Goal: Task Accomplishment & Management: Manage account settings

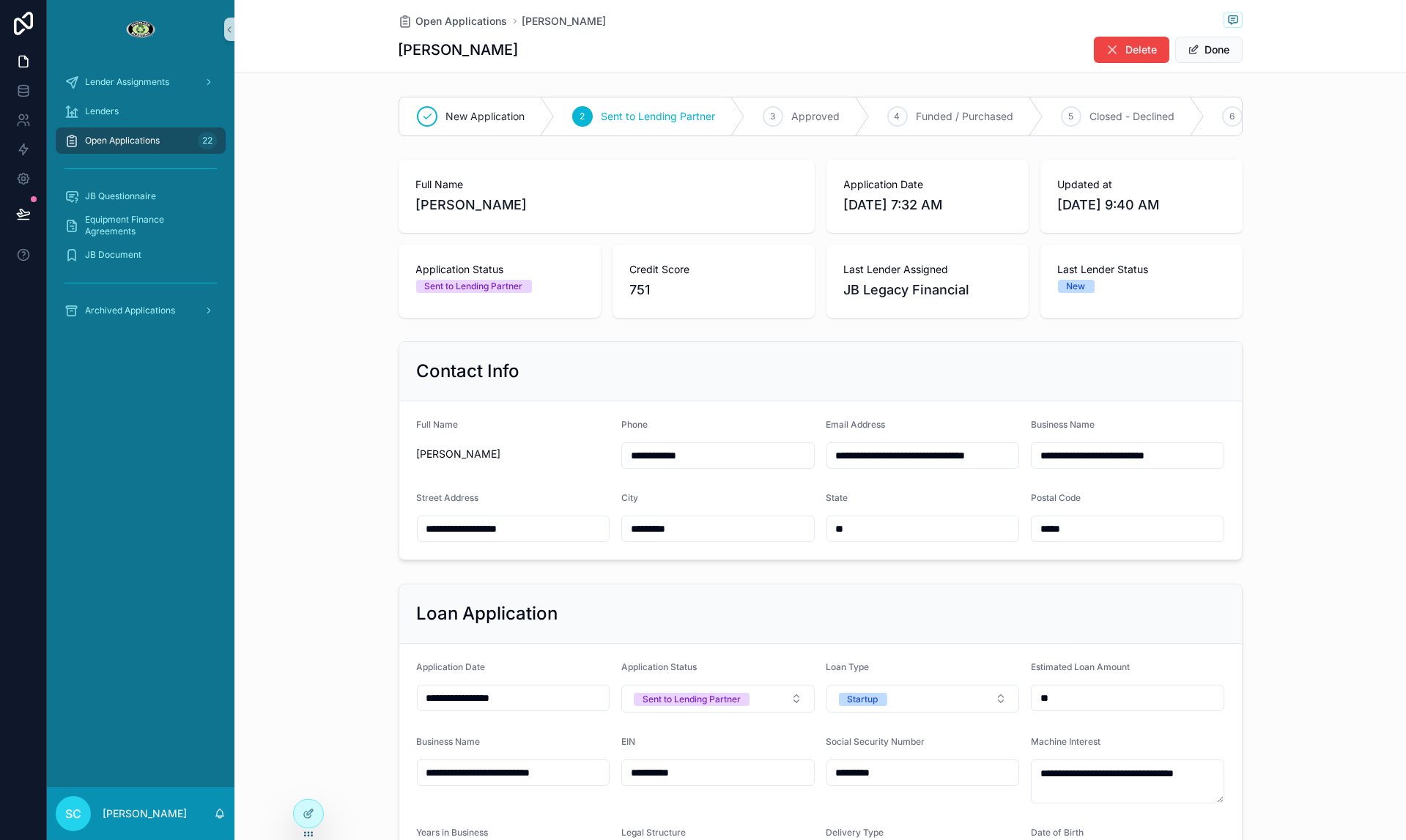
click at [437, 212] on span "Jonathan Graham" at bounding box center [606, 205] width 381 height 20
copy span "Jonathan"
click at [440, 22] on span "Open Applications" at bounding box center [461, 21] width 92 height 15
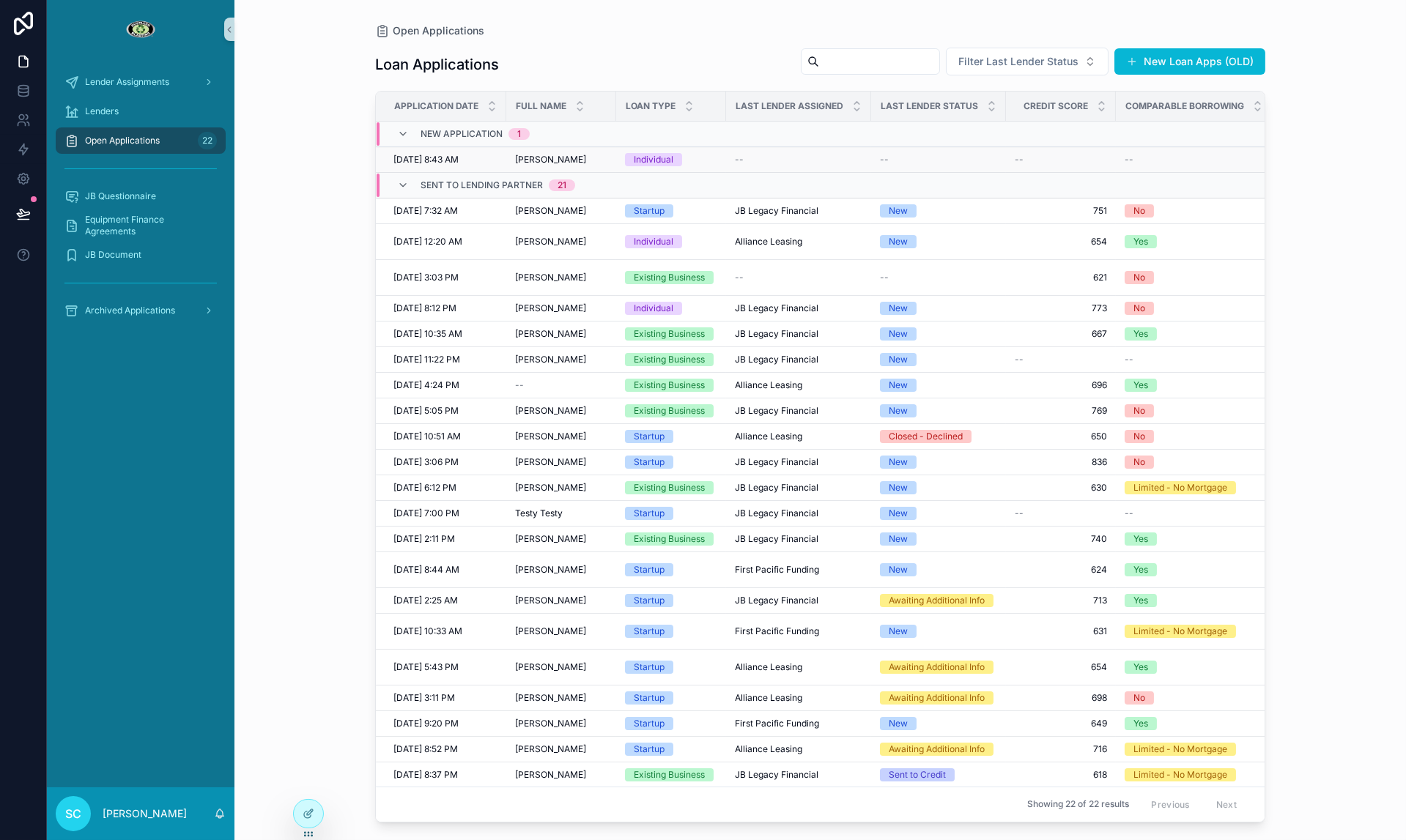
click at [601, 154] on div "Kevin Mitchell Kevin Mitchell" at bounding box center [561, 159] width 93 height 12
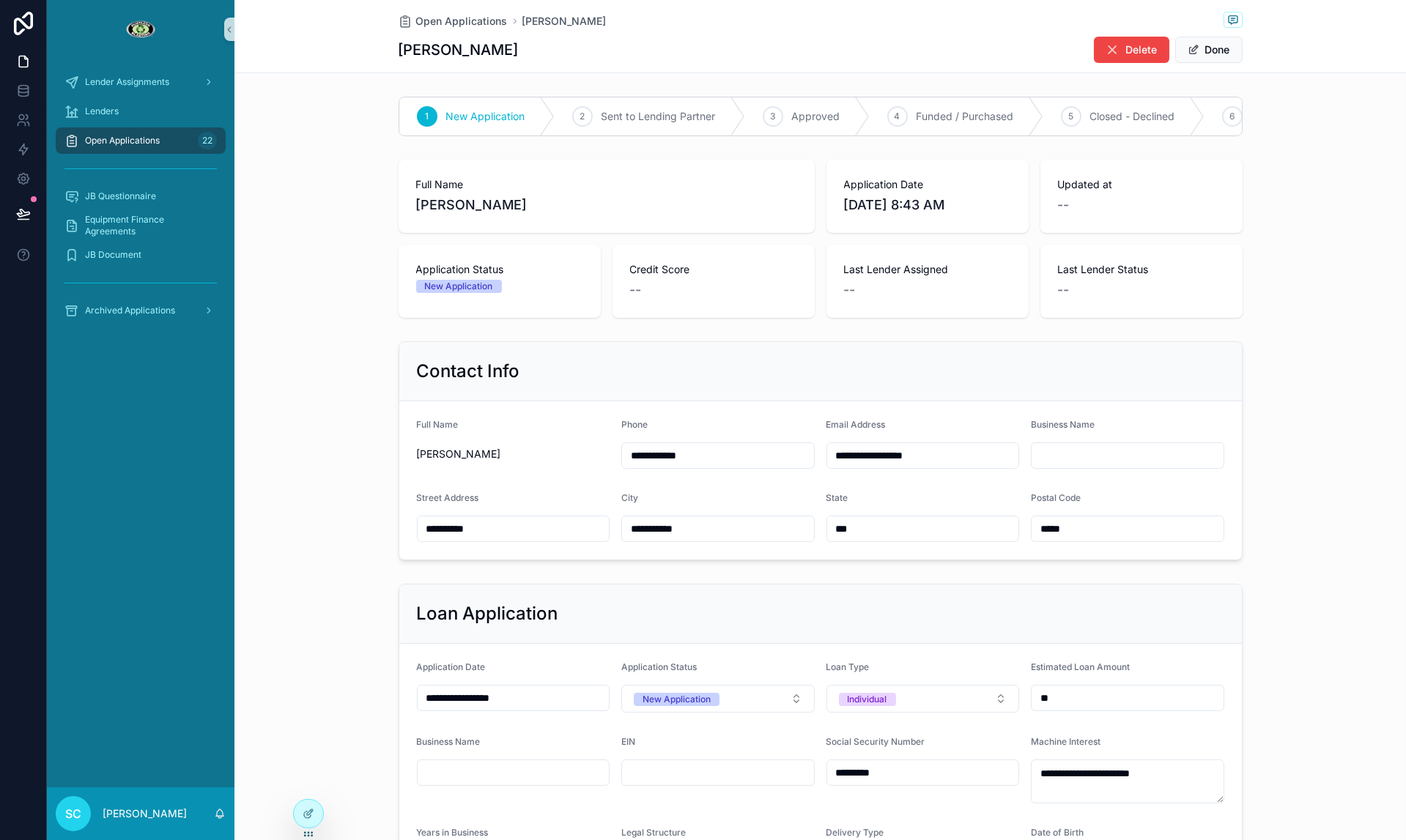
click at [429, 206] on span "[PERSON_NAME]" at bounding box center [606, 205] width 381 height 20
copy span "Kevin"
click at [465, 206] on span "[PERSON_NAME]" at bounding box center [606, 205] width 381 height 20
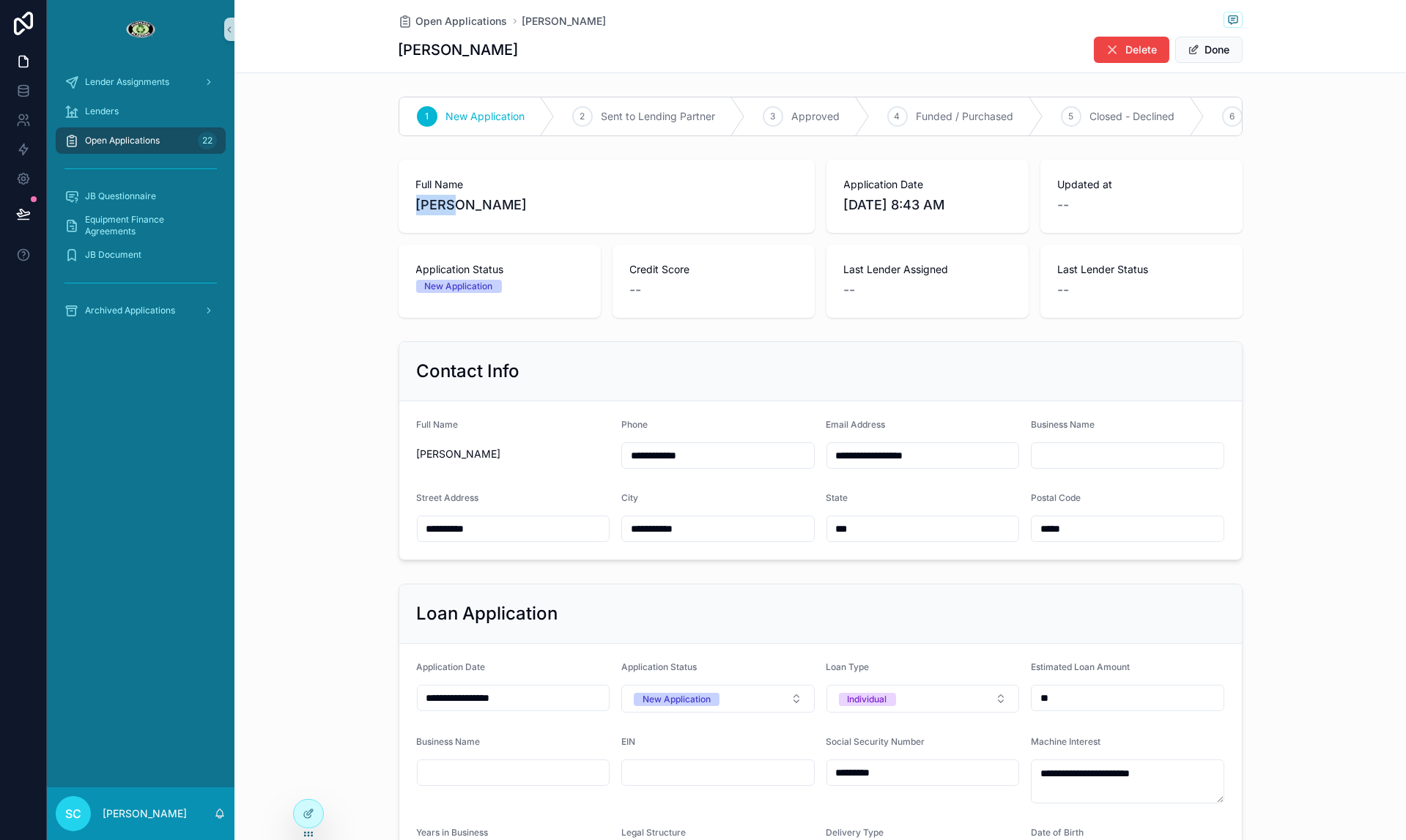
copy span "Mitchell"
click at [458, 523] on input "**********" at bounding box center [513, 529] width 192 height 20
click at [845, 530] on input "***" at bounding box center [923, 529] width 192 height 20
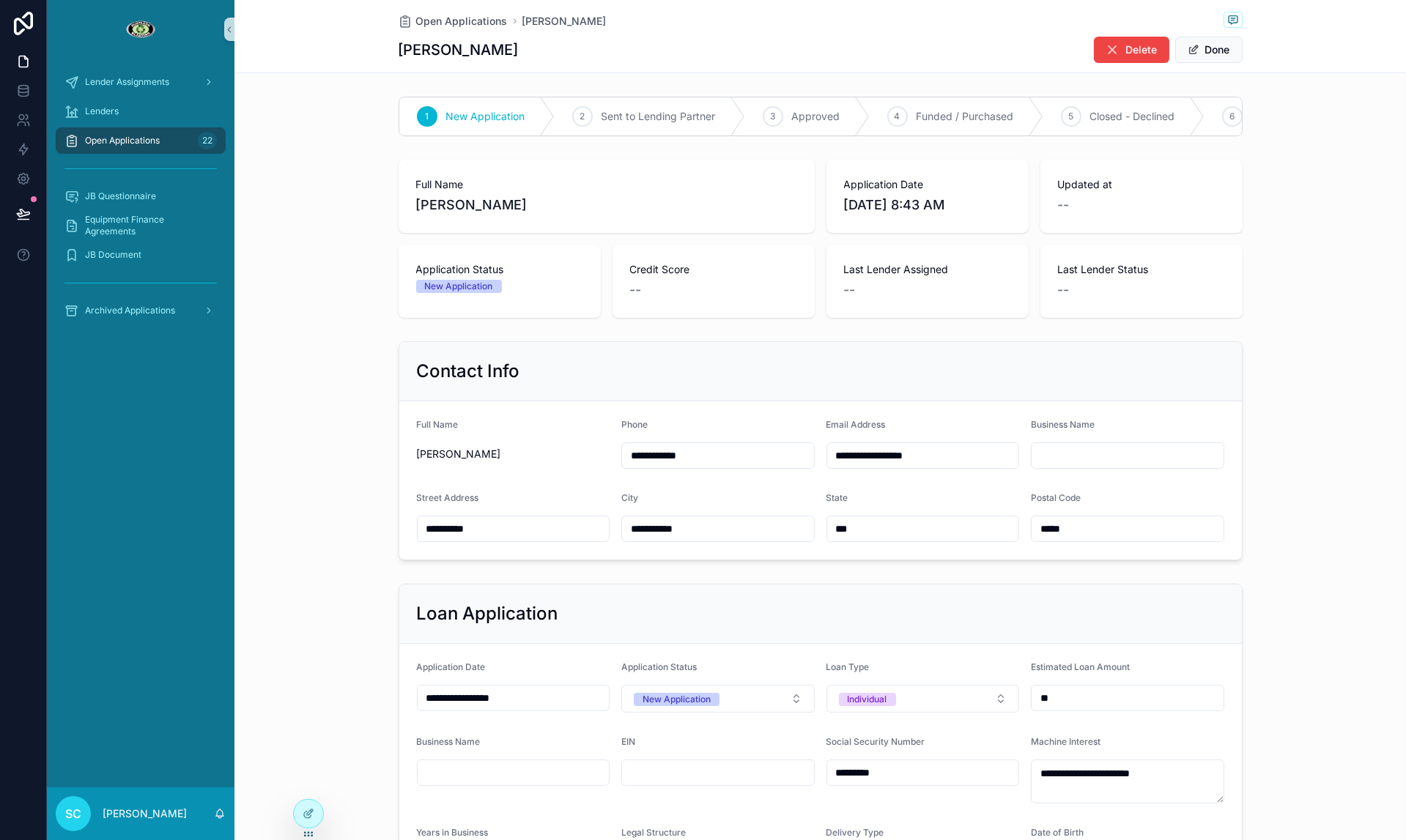
click at [1055, 531] on input "*****" at bounding box center [1127, 529] width 192 height 20
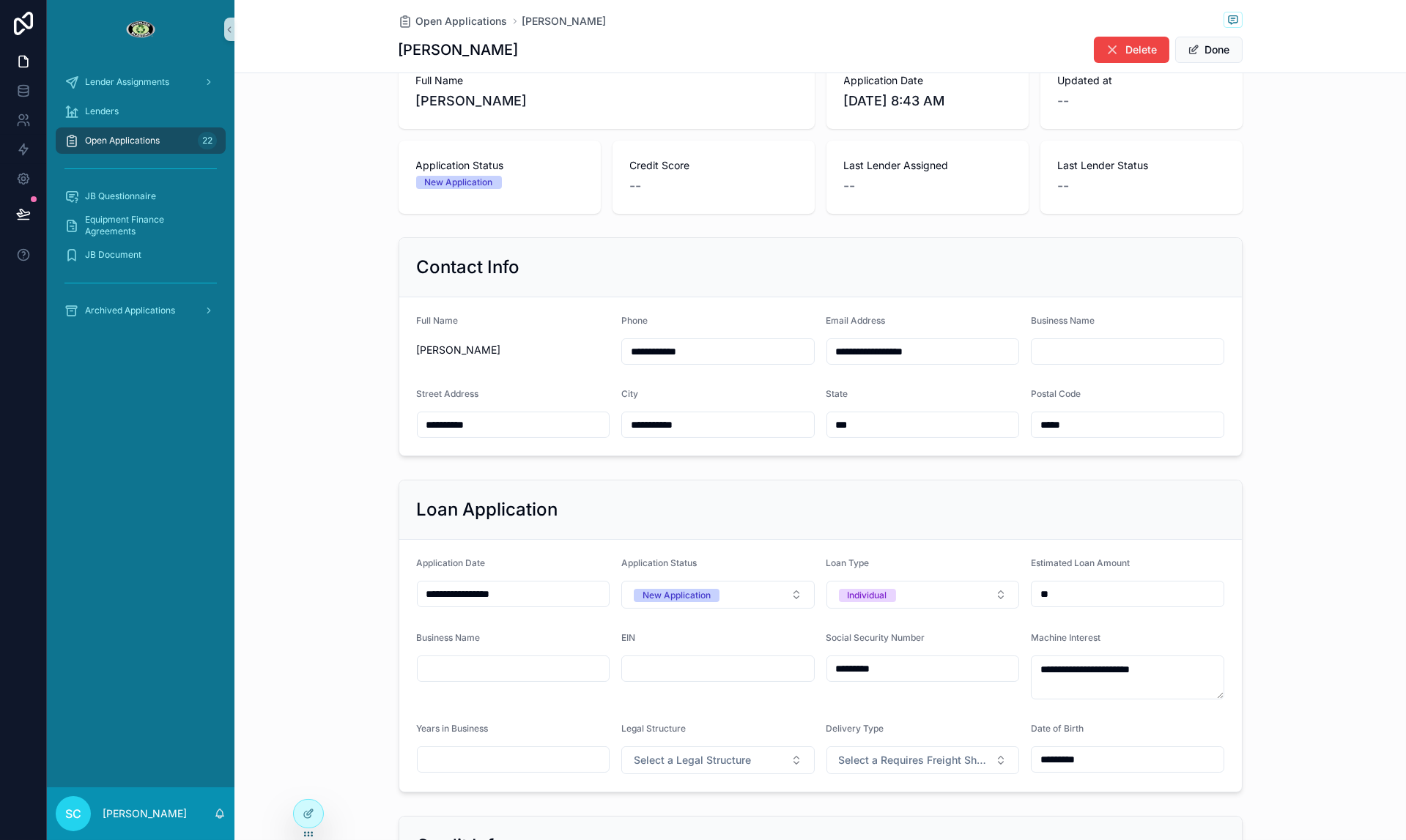
scroll to position [106, 0]
click at [854, 668] on input "*********" at bounding box center [923, 667] width 192 height 20
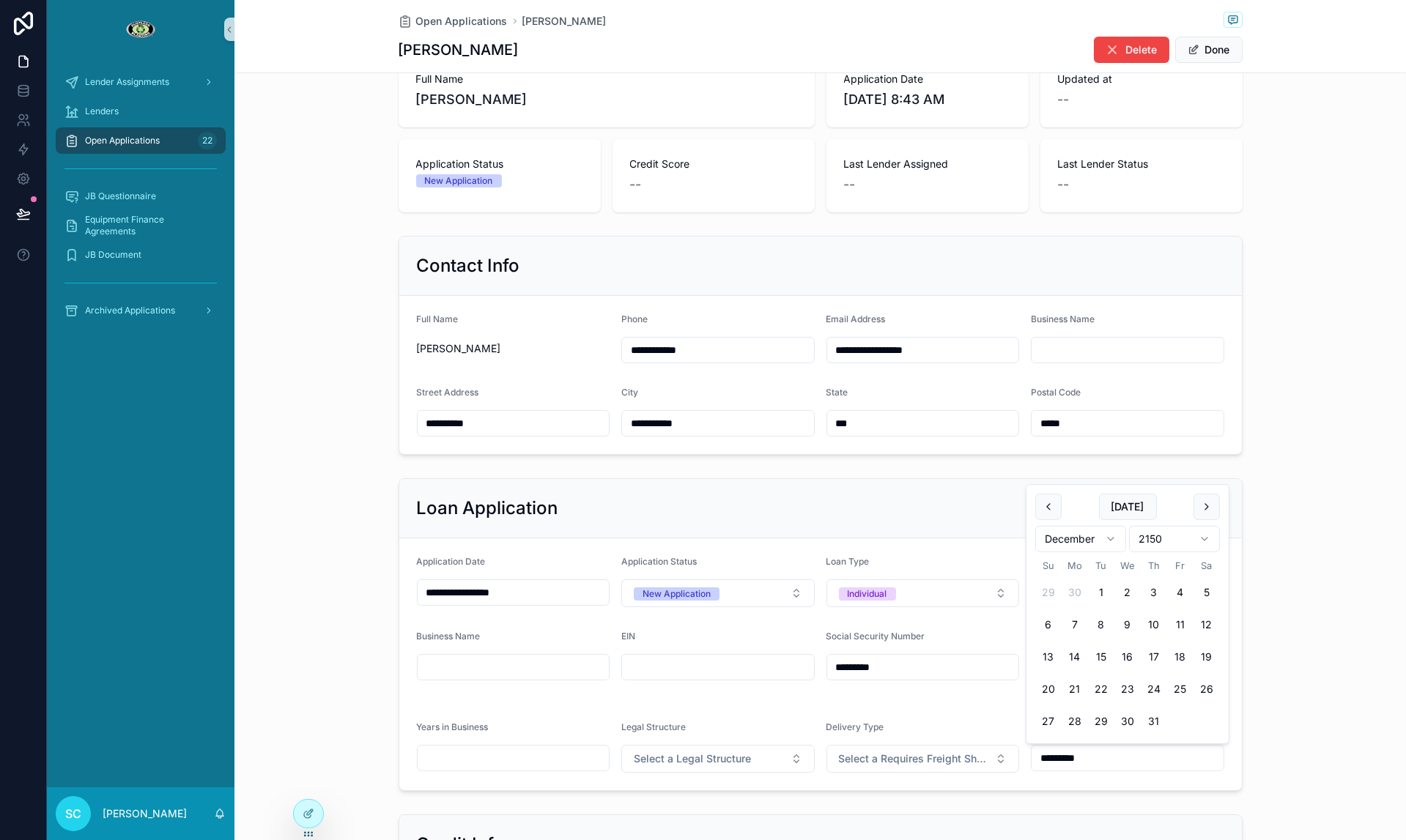
click at [1057, 765] on input "*********" at bounding box center [1127, 759] width 192 height 20
click at [1068, 751] on input "*********" at bounding box center [1127, 759] width 192 height 20
click at [1374, 443] on div "**********" at bounding box center [820, 345] width 1172 height 231
click at [1250, 19] on div "Open Applications Kevin Mitchell Kevin Mitchell Delete Done" at bounding box center [820, 36] width 1172 height 73
click at [1239, 19] on span "scrollable content" at bounding box center [1233, 19] width 19 height 16
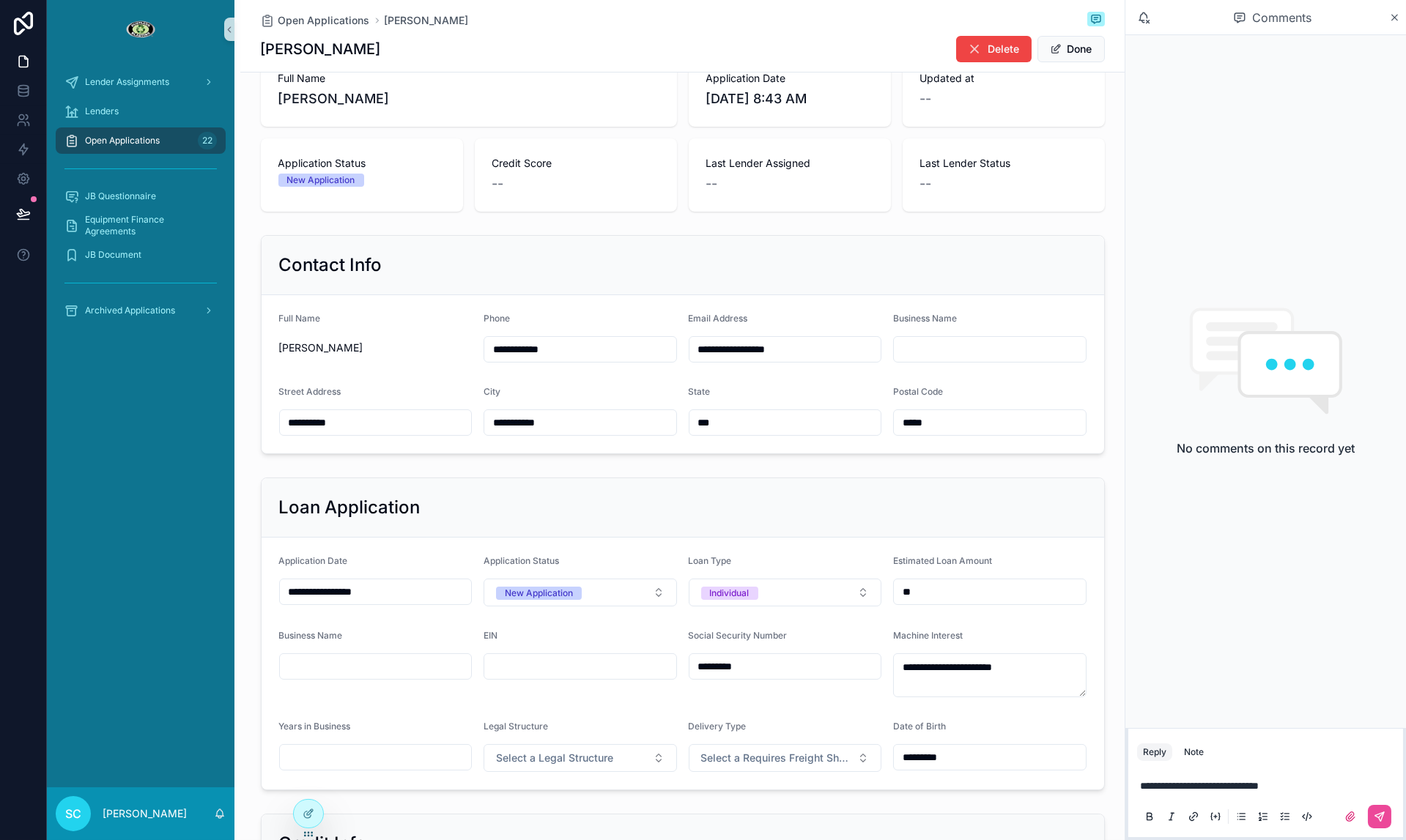
scroll to position [674, 0]
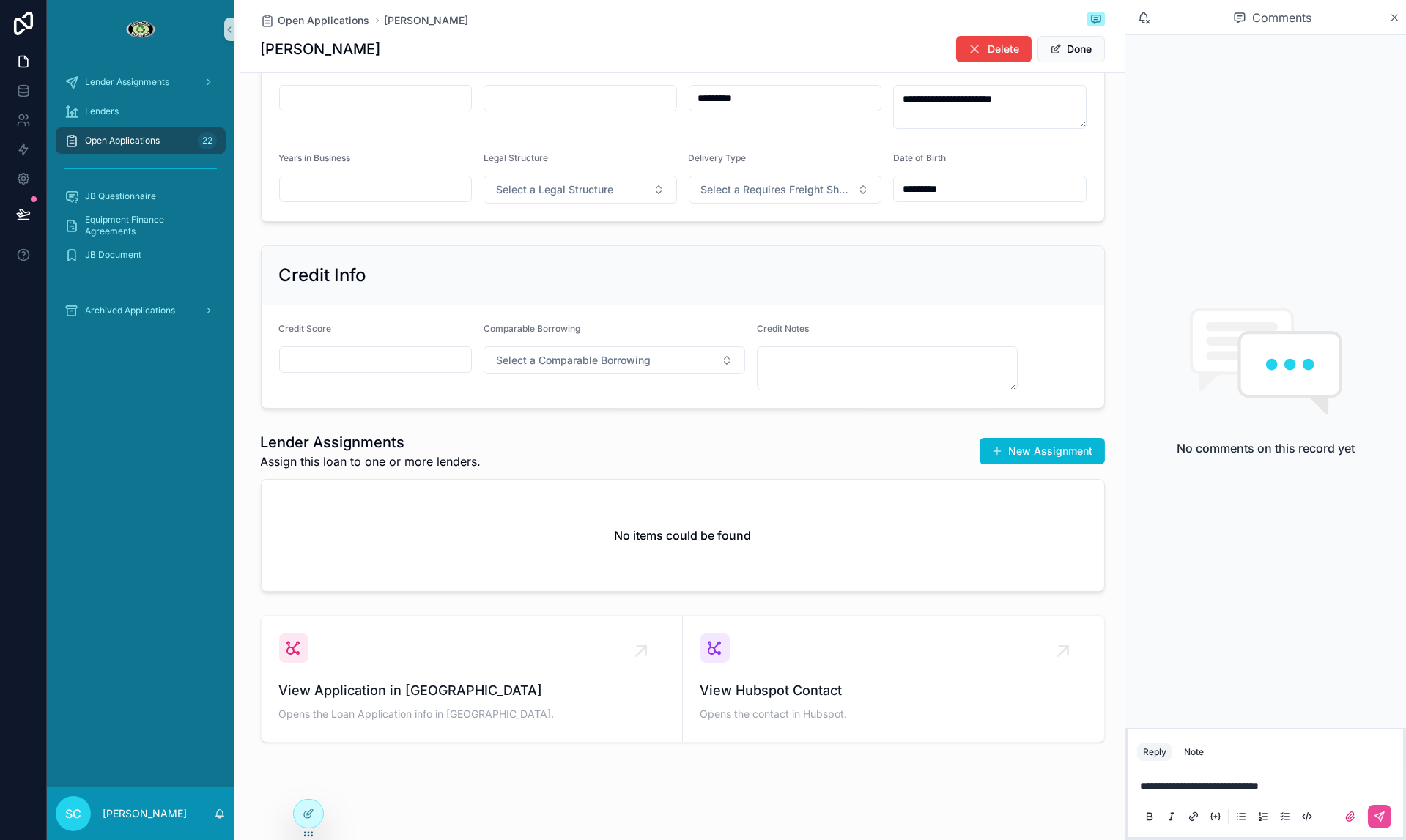
drag, startPoint x: 1375, startPoint y: 820, endPoint x: 1313, endPoint y: 772, distance: 78.4
click at [1375, 820] on icon "scrollable content" at bounding box center [1379, 817] width 12 height 12
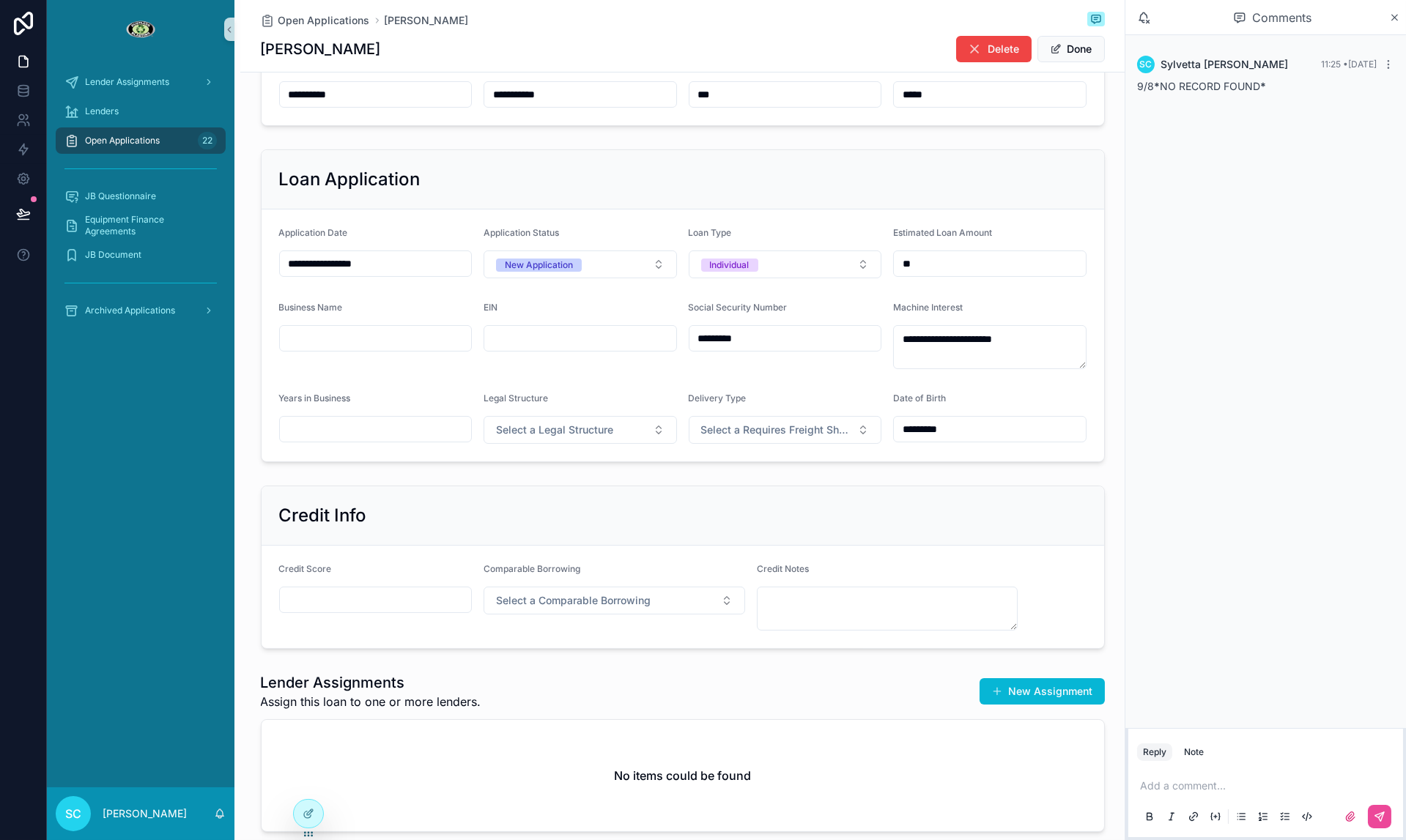
scroll to position [0, 0]
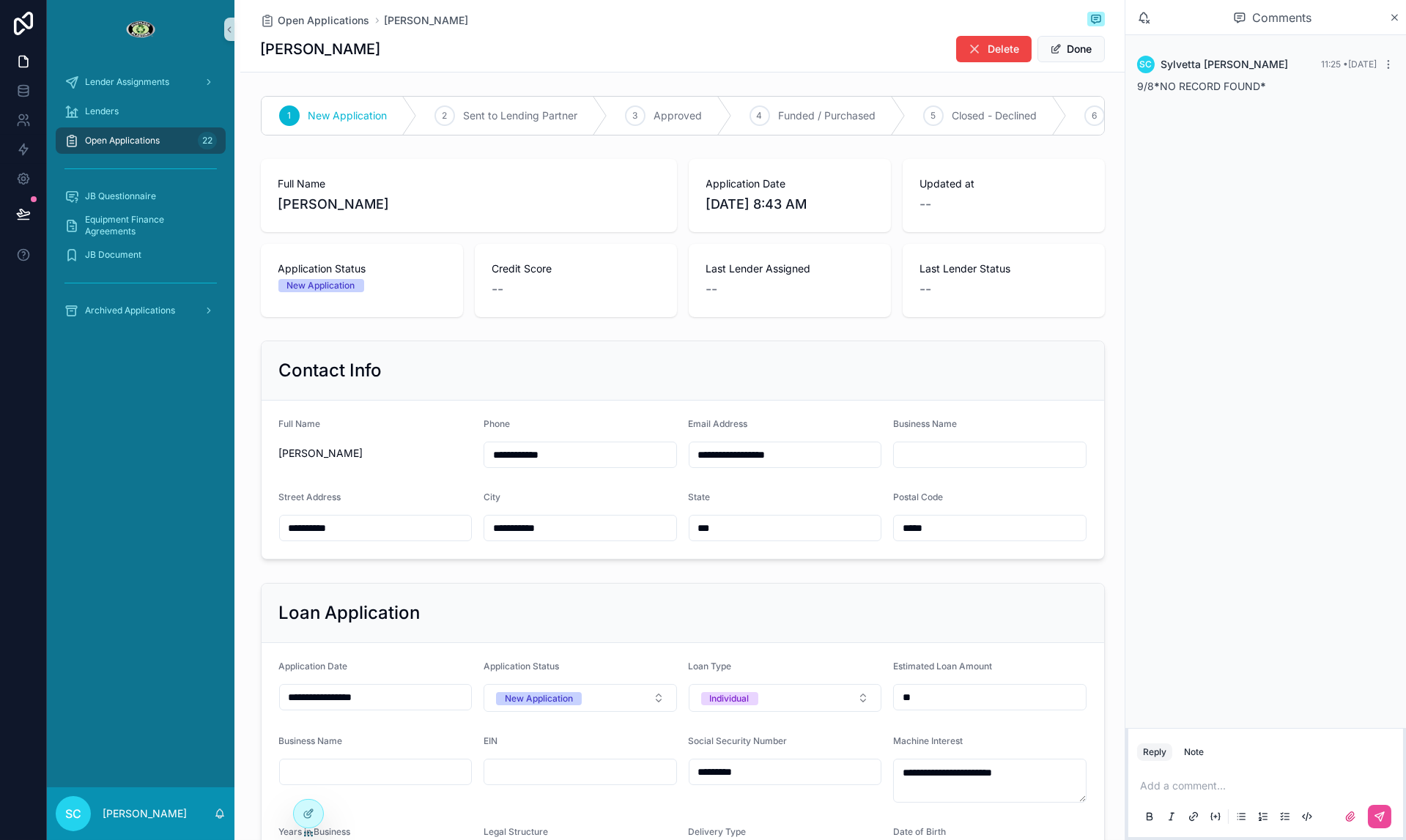
click at [359, 203] on span "[PERSON_NAME]" at bounding box center [469, 205] width 381 height 20
drag, startPoint x: 359, startPoint y: 203, endPoint x: 376, endPoint y: 207, distance: 17.5
click at [359, 202] on span "[PERSON_NAME]" at bounding box center [469, 205] width 381 height 20
copy span "[PERSON_NAME]"
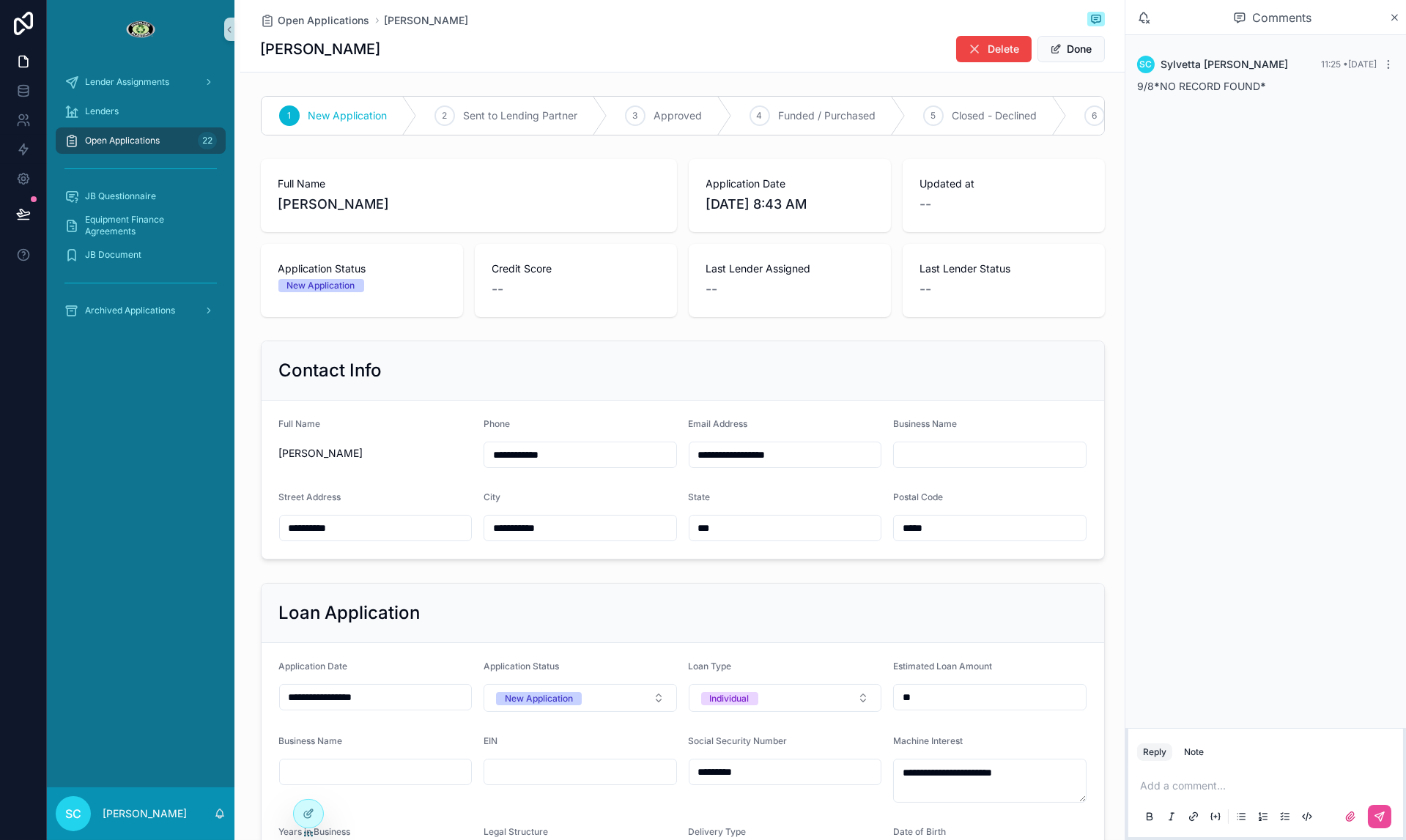
click at [1390, 26] on div "Comments" at bounding box center [1265, 18] width 281 height 35
click at [1389, 19] on icon "scrollable content" at bounding box center [1395, 18] width 11 height 12
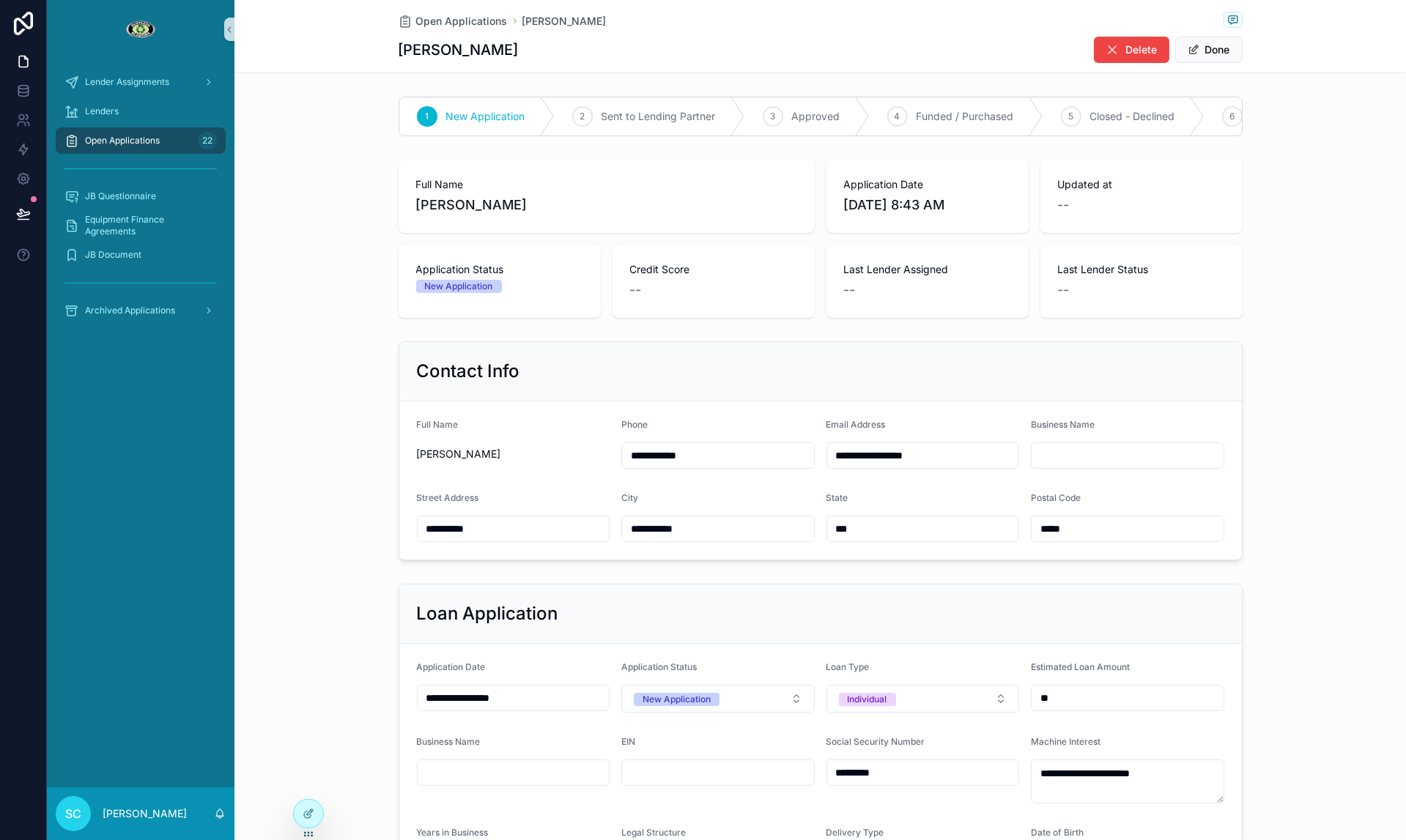
click at [122, 143] on span "Open Applications" at bounding box center [122, 141] width 75 height 12
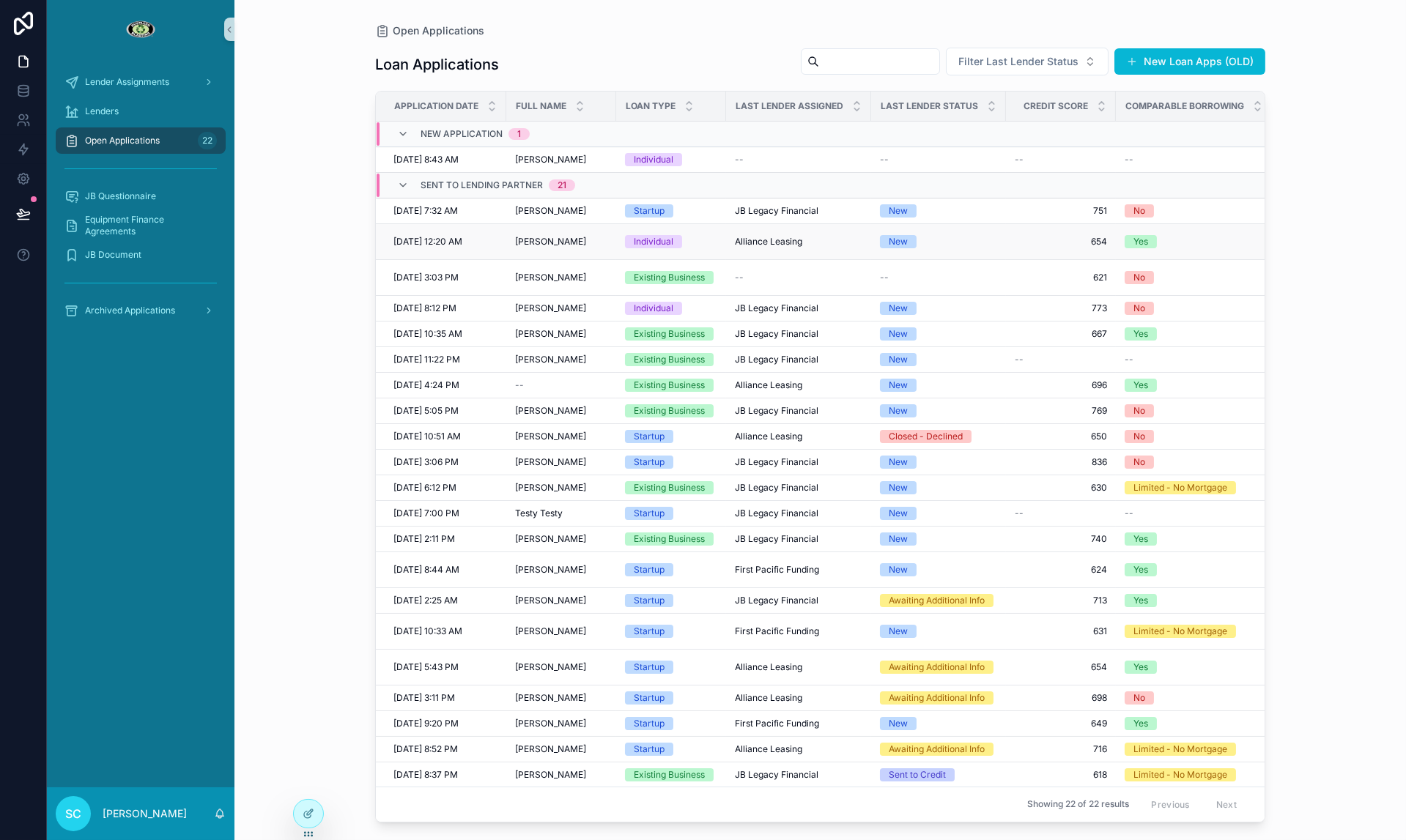
click at [737, 241] on td "Alliance Leasing Alliance Leasing" at bounding box center [798, 241] width 145 height 36
click at [741, 240] on span "Alliance Leasing" at bounding box center [768, 242] width 68 height 12
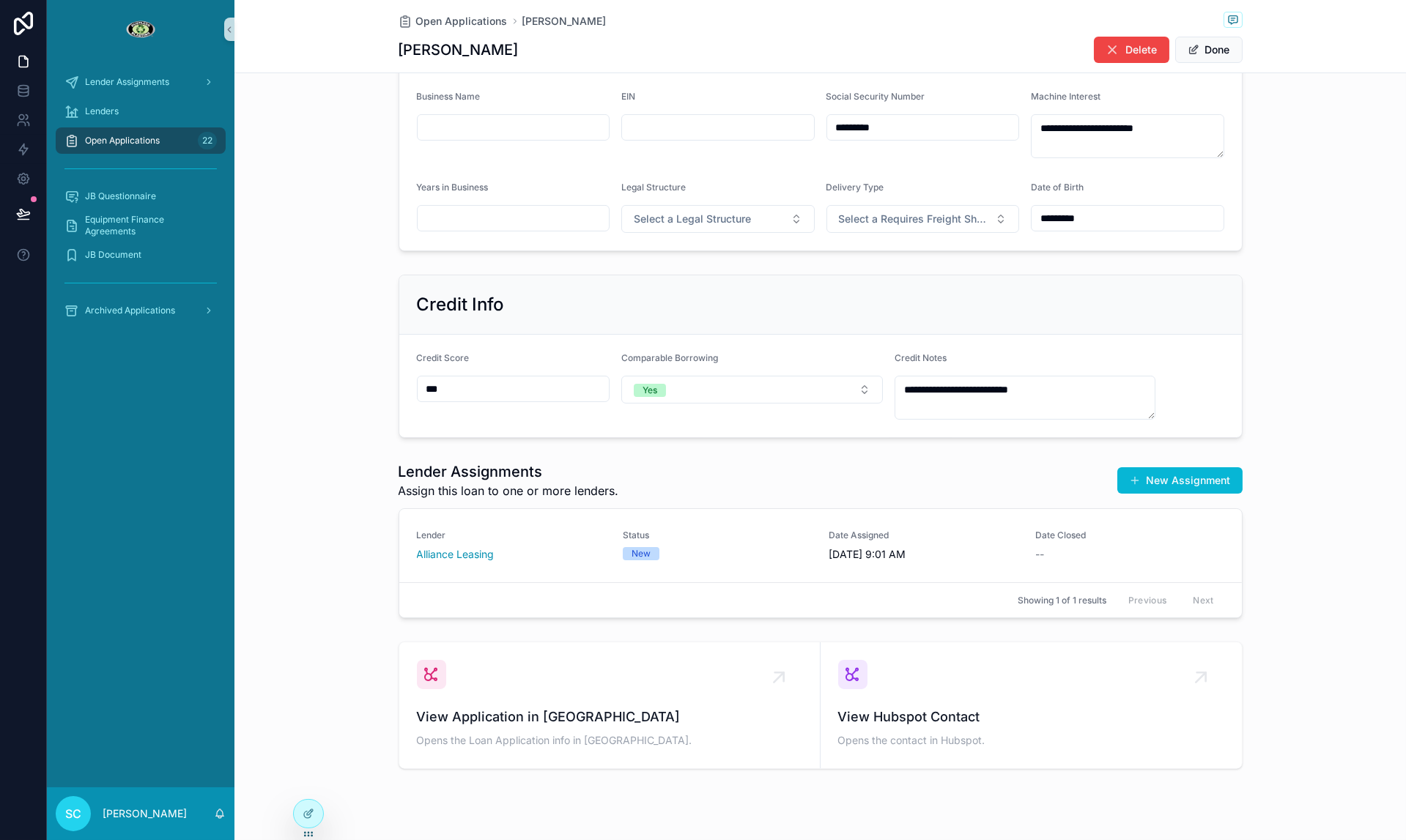
scroll to position [671, 0]
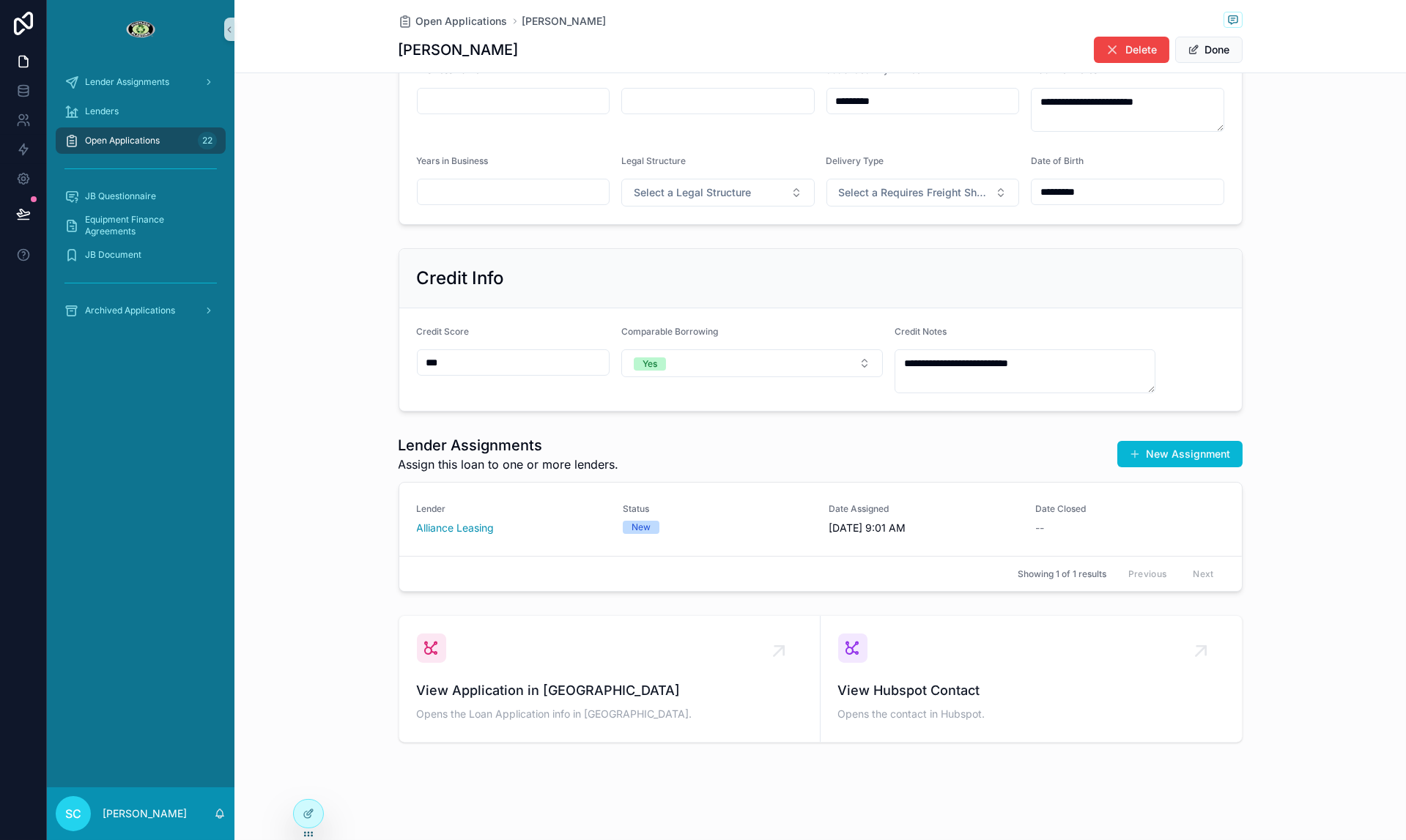
click at [692, 503] on span "Status" at bounding box center [717, 508] width 189 height 12
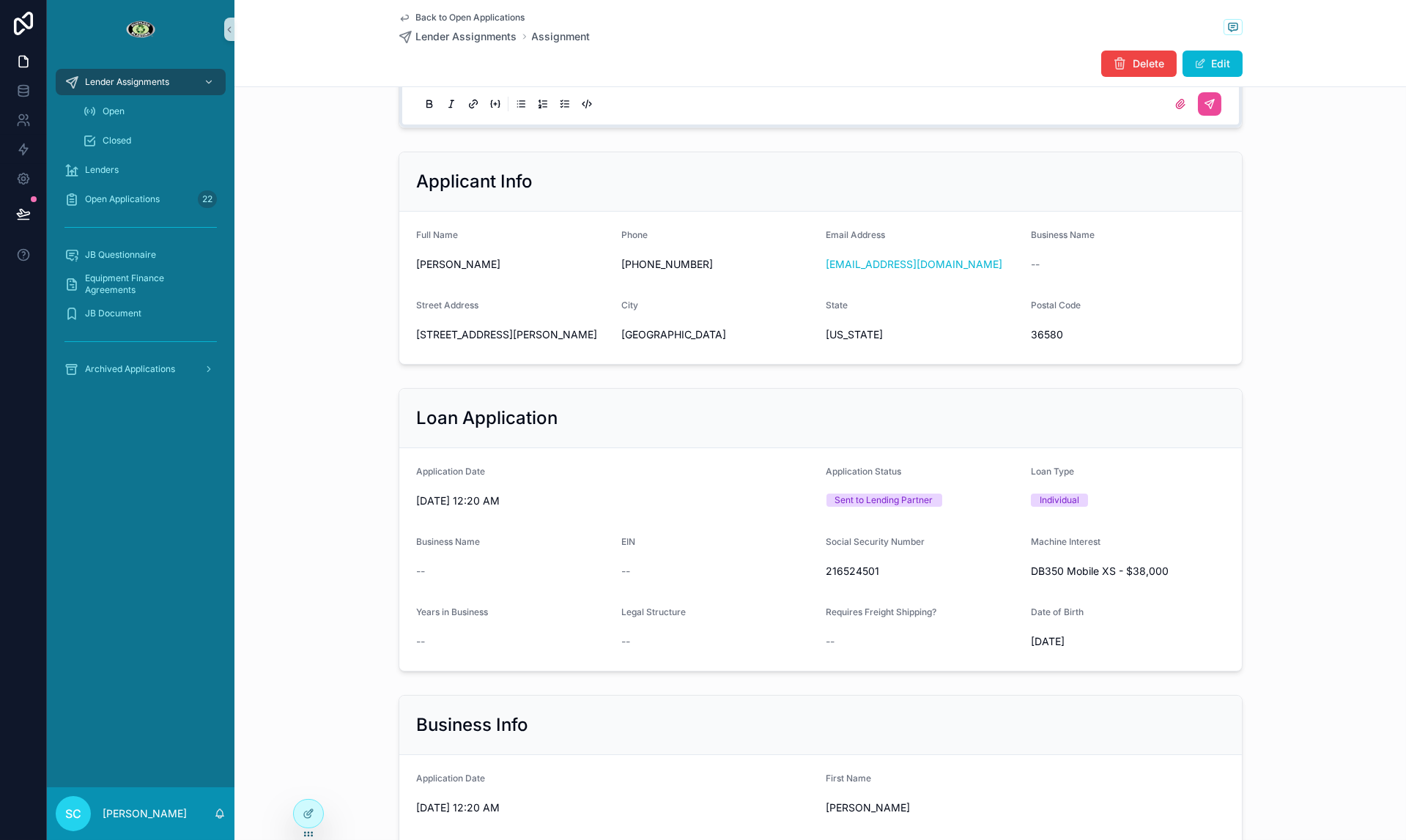
scroll to position [633, 0]
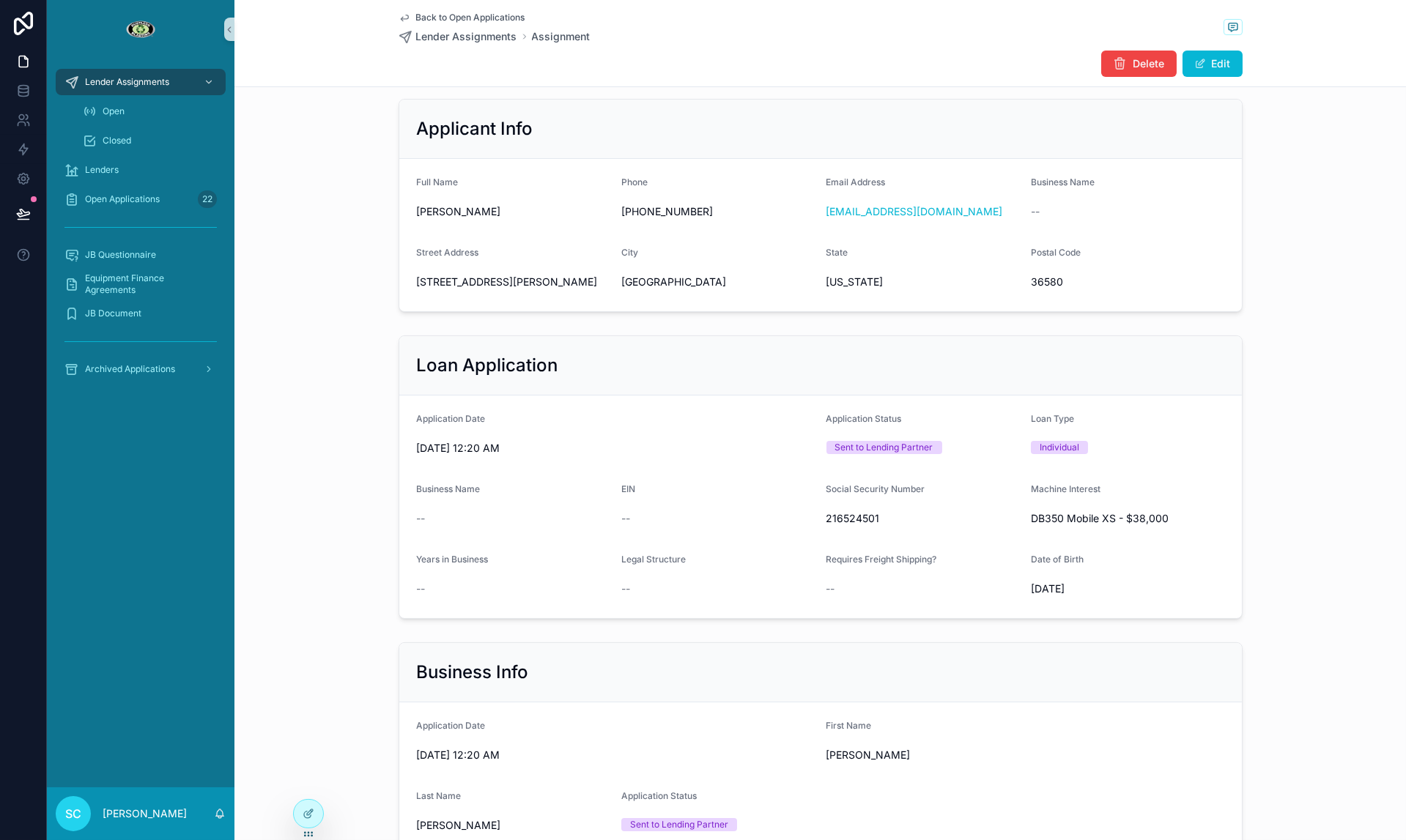
click at [523, 119] on h2 "Applicant Info" at bounding box center [475, 129] width 117 height 23
click at [509, 125] on h2 "Applicant Info" at bounding box center [475, 129] width 117 height 23
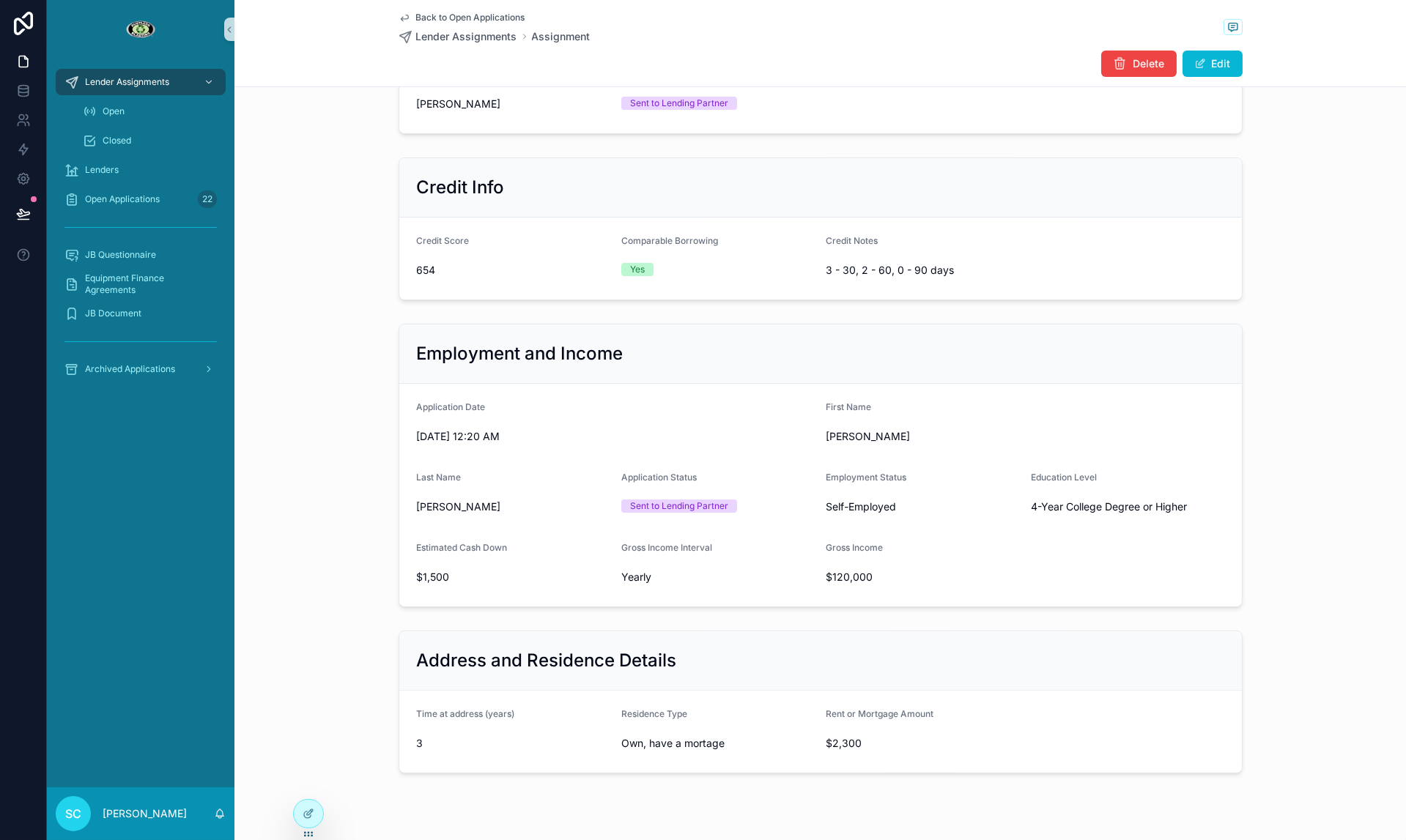
scroll to position [1385, 0]
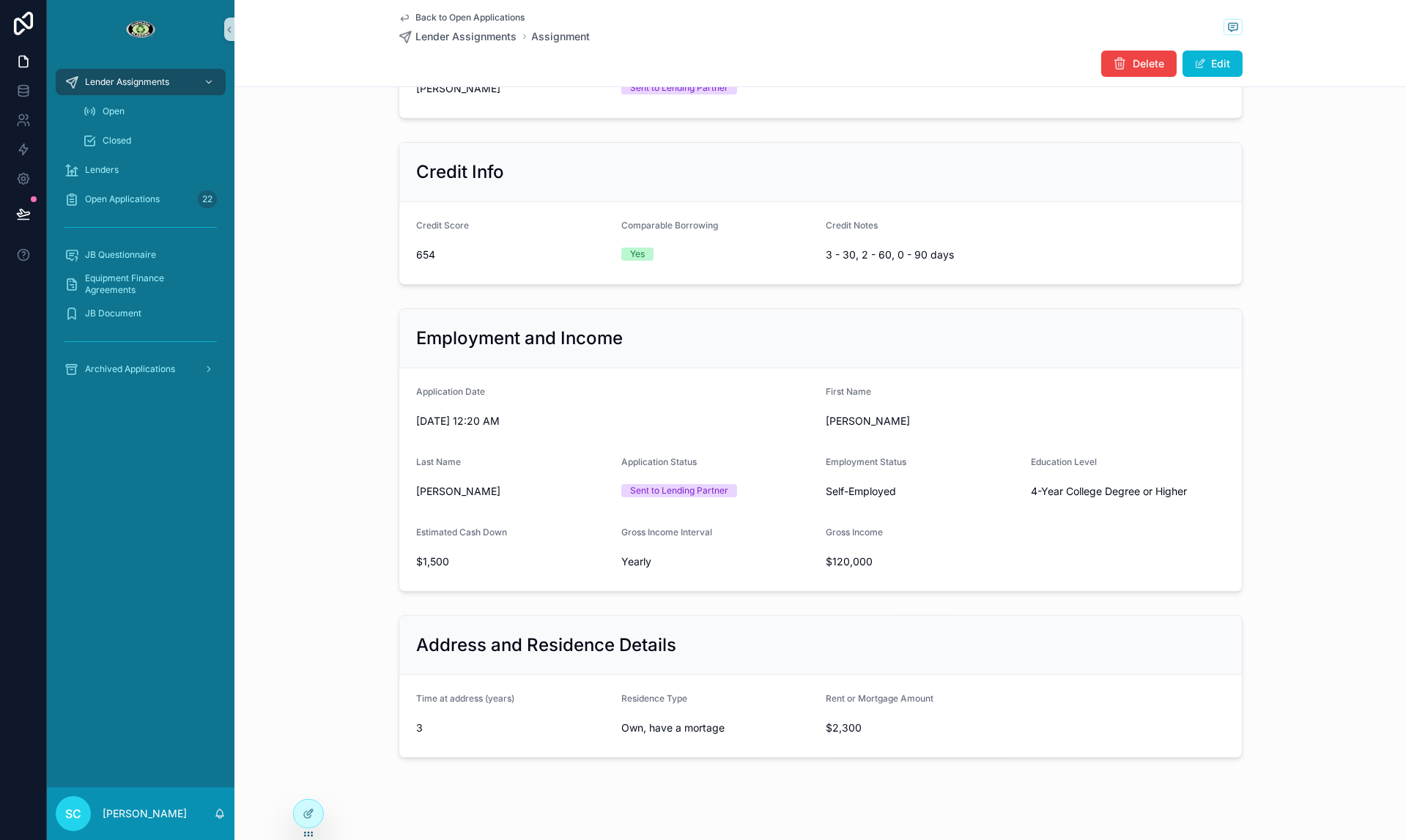
scroll to position [1385, 0]
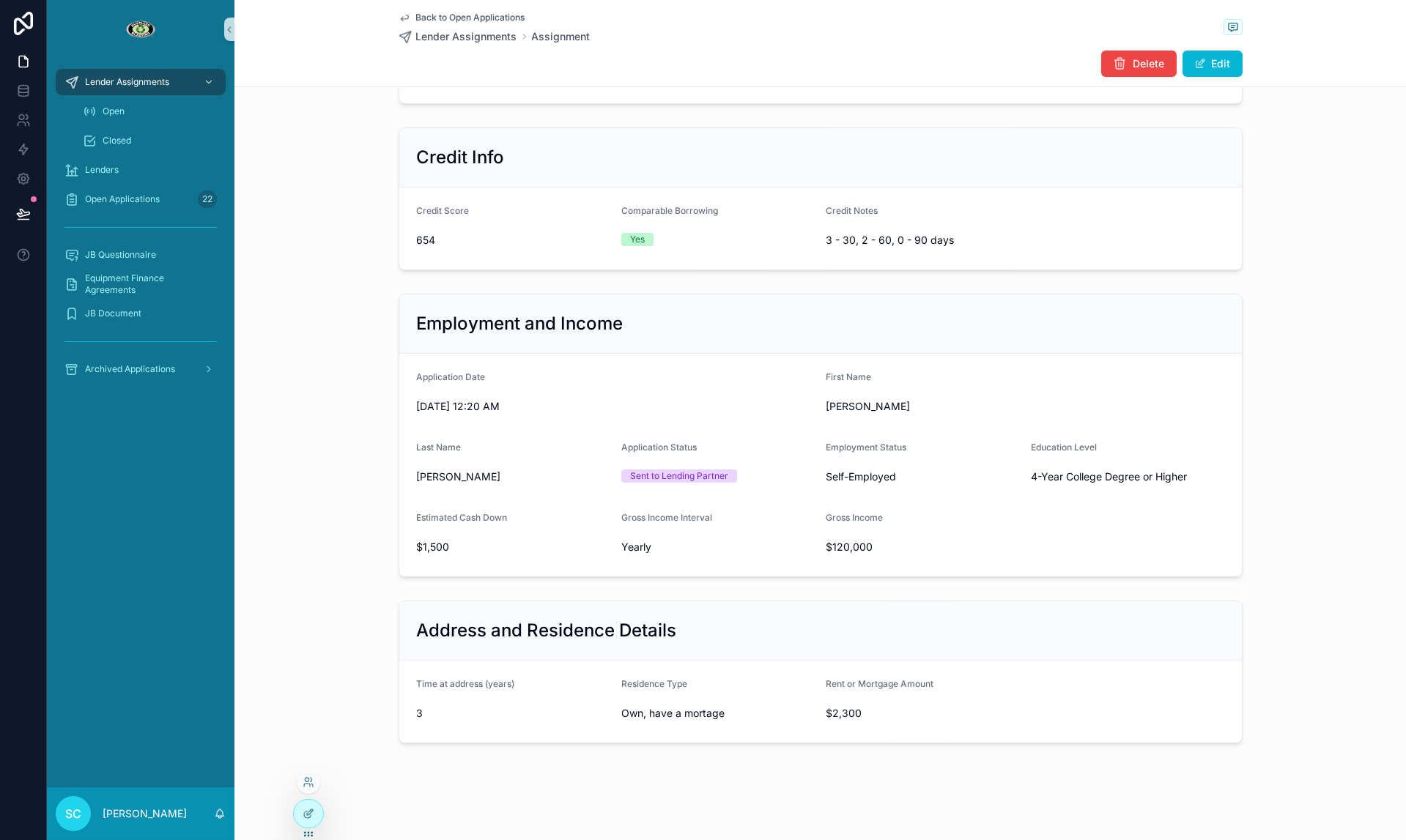
click at [295, 825] on div at bounding box center [308, 820] width 31 height 41
click at [303, 819] on icon at bounding box center [308, 813] width 12 height 12
drag, startPoint x: 302, startPoint y: 817, endPoint x: 295, endPoint y: 806, distance: 13.0
click at [299, 814] on div at bounding box center [308, 814] width 30 height 28
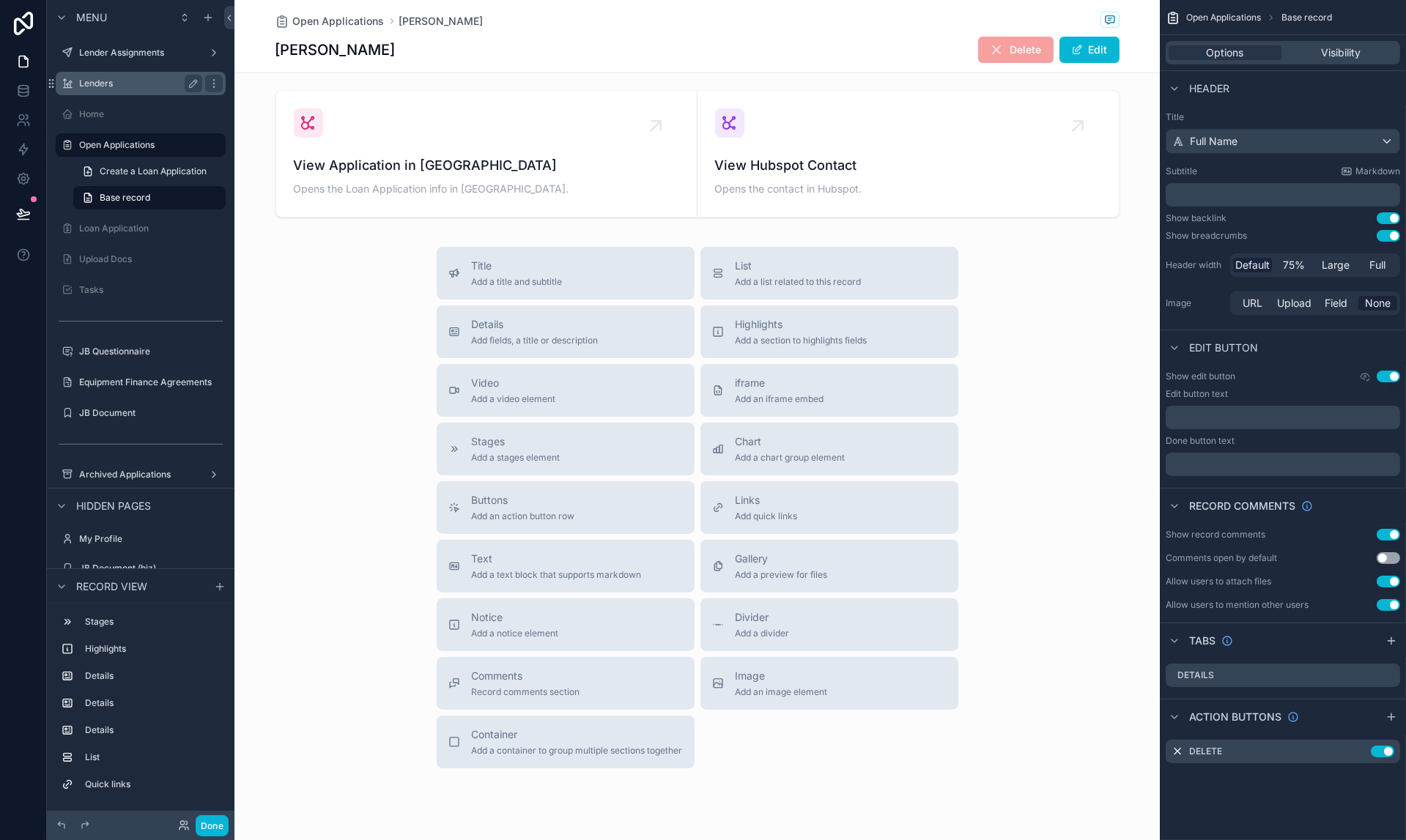
scroll to position [1185, 0]
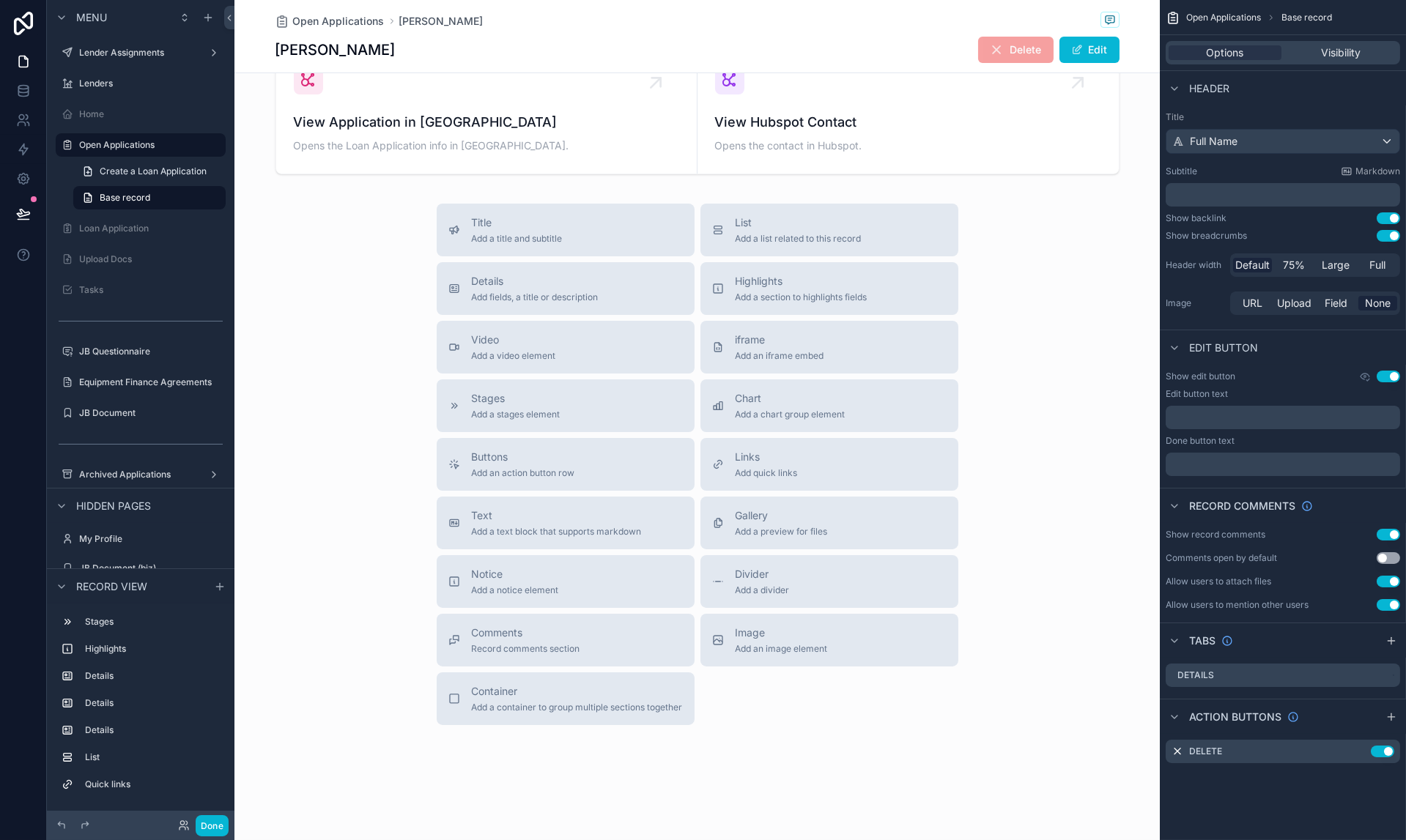
click at [1190, 19] on span "Open Applications" at bounding box center [1223, 18] width 75 height 12
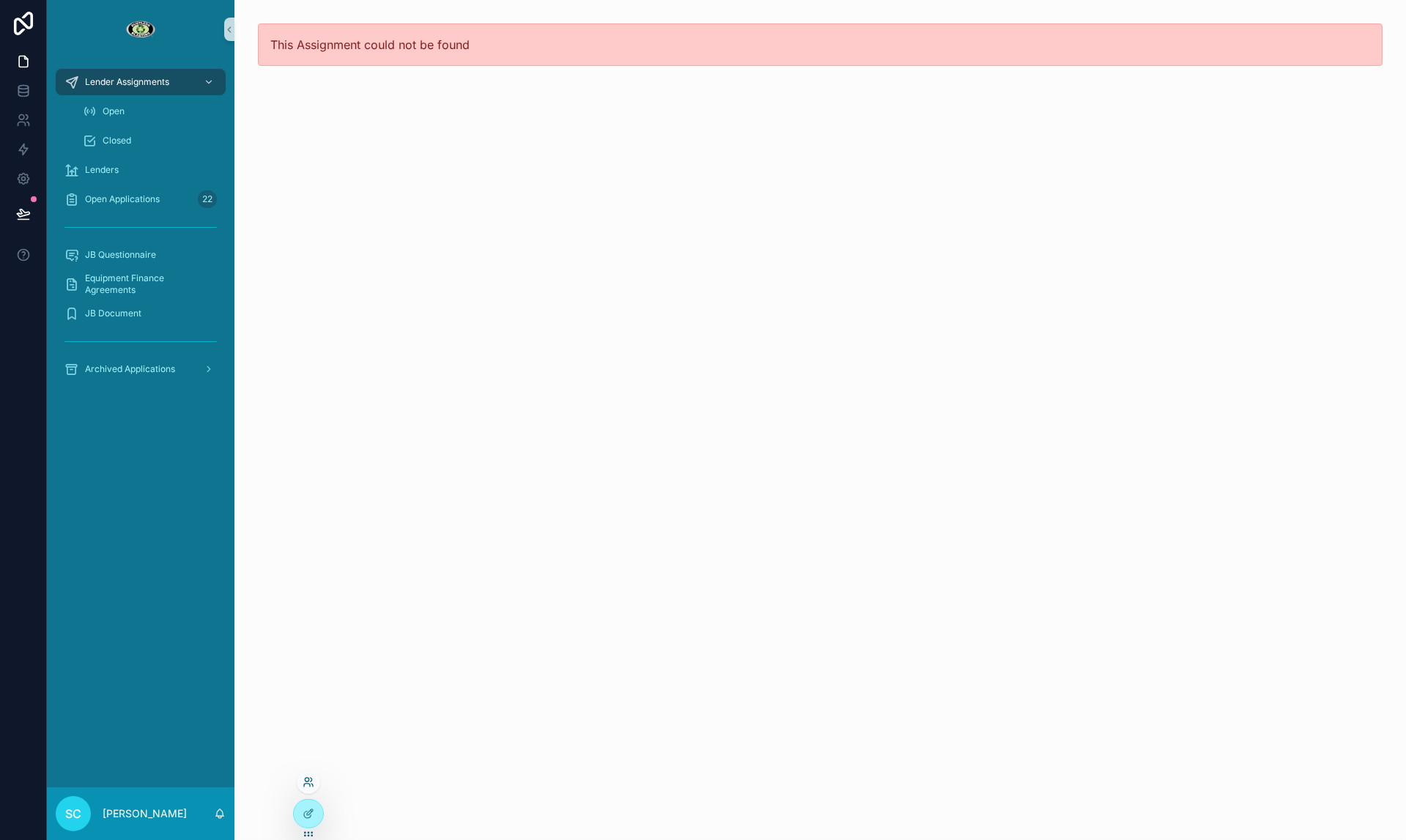
click at [309, 786] on icon at bounding box center [308, 782] width 12 height 12
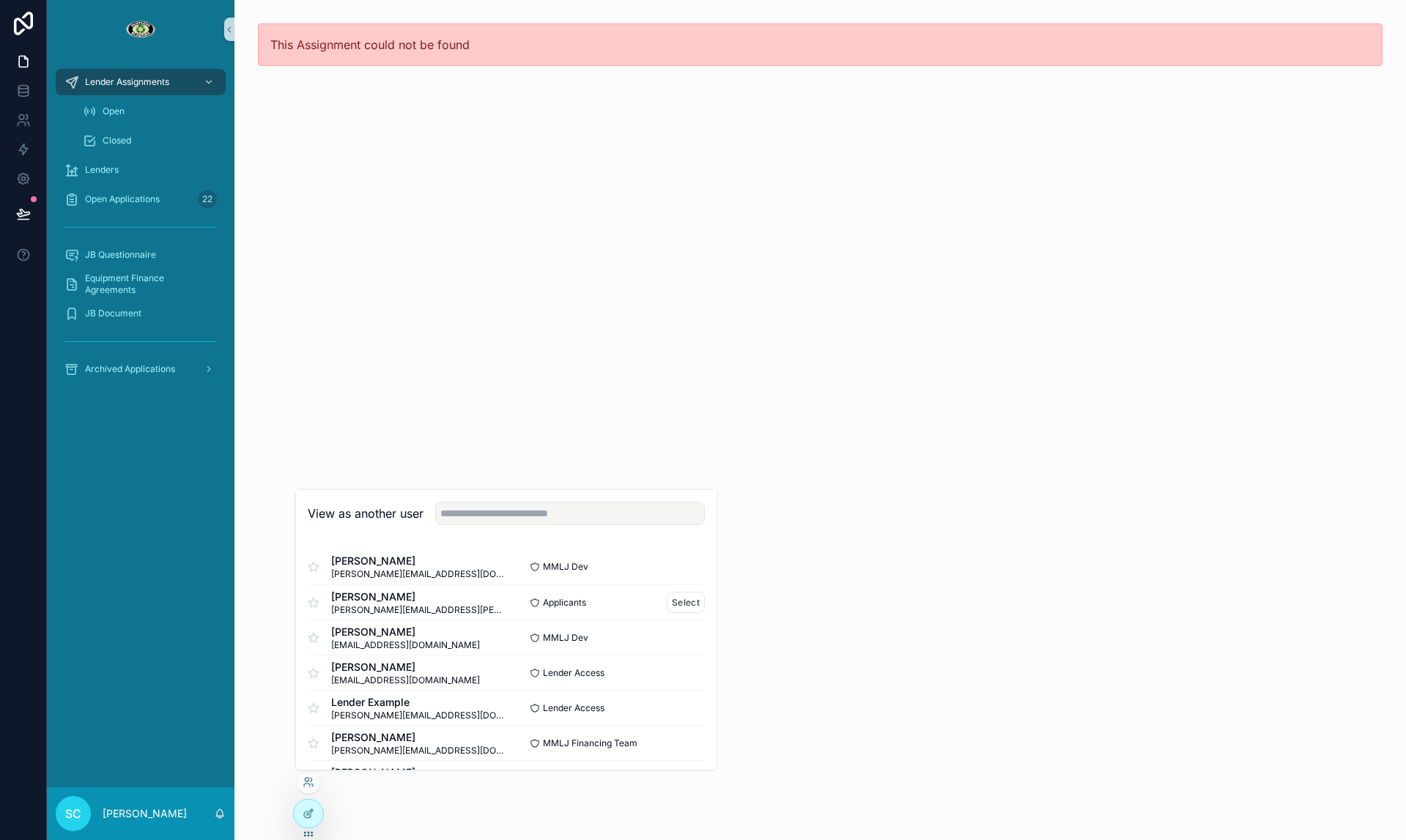
scroll to position [72, 0]
click at [383, 602] on span "[EMAIL_ADDRESS][DOMAIN_NAME]" at bounding box center [405, 607] width 149 height 12
click at [678, 596] on button "Select" at bounding box center [685, 600] width 38 height 21
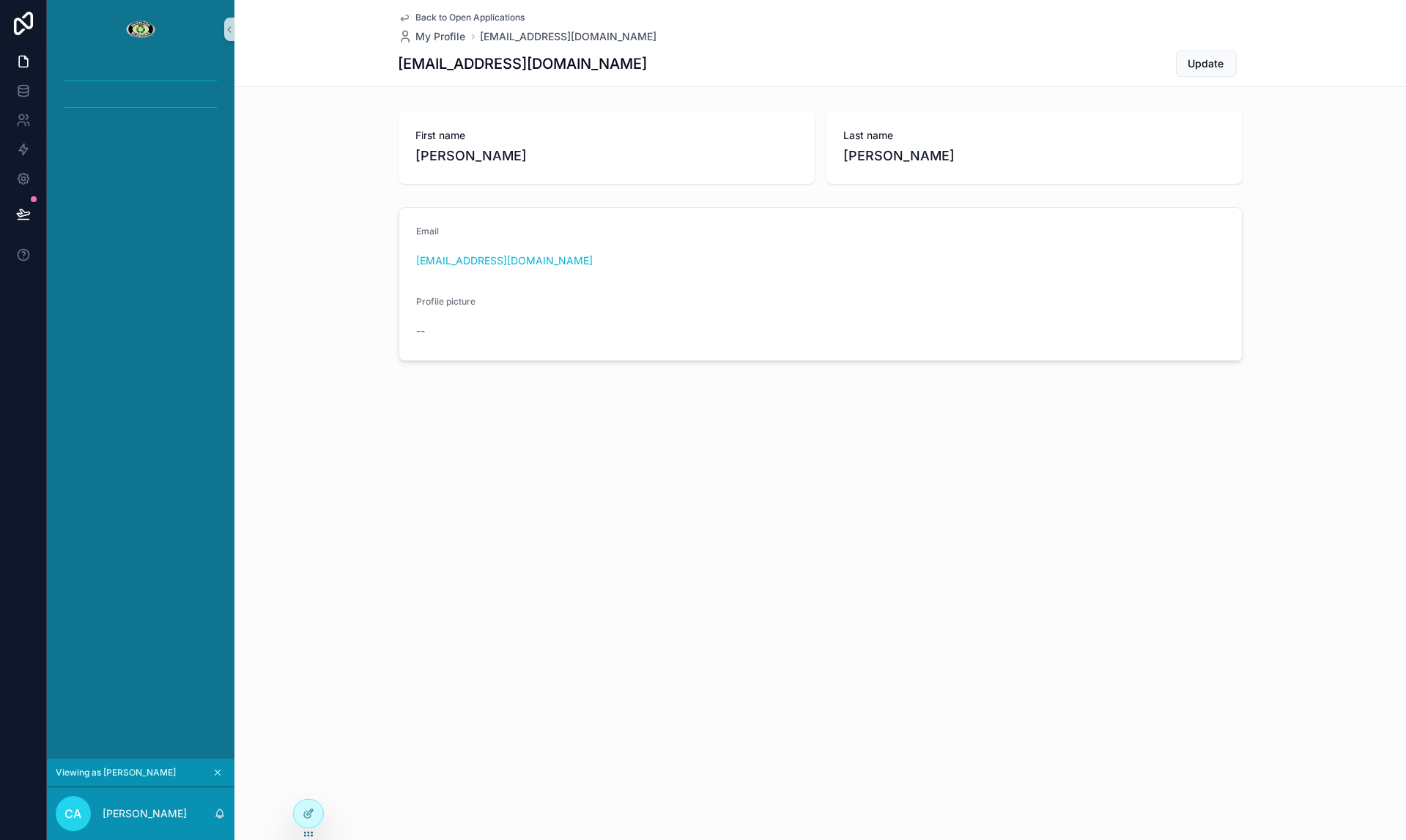
click at [416, 16] on span "Back to Open Applications" at bounding box center [471, 18] width 109 height 12
drag, startPoint x: 138, startPoint y: 19, endPoint x: 144, endPoint y: 31, distance: 13.4
click at [138, 19] on img "scrollable content" at bounding box center [140, 29] width 30 height 23
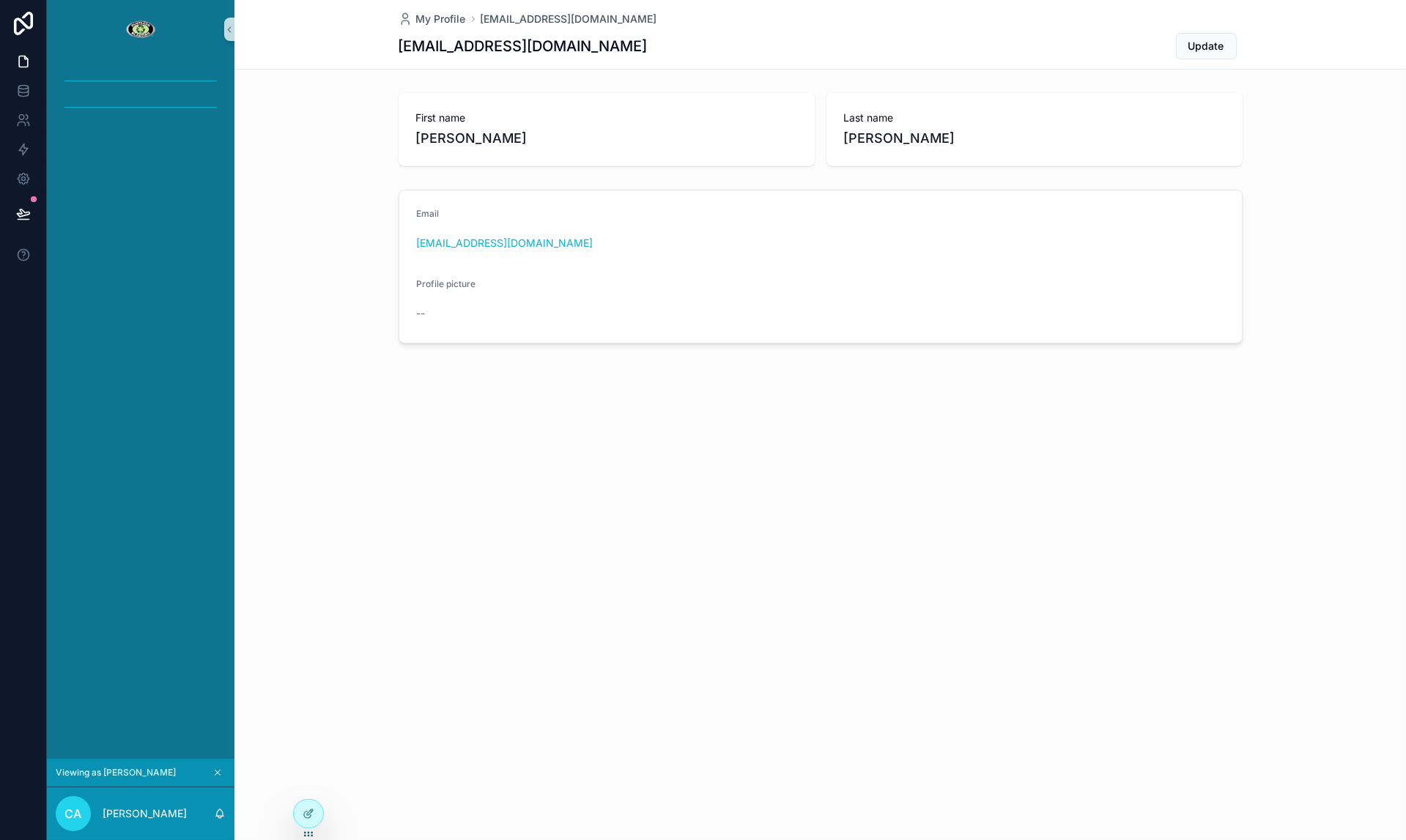
click at [144, 31] on img "scrollable content" at bounding box center [140, 29] width 30 height 23
click at [131, 33] on img "scrollable content" at bounding box center [140, 29] width 30 height 23
click at [142, 23] on img "scrollable content" at bounding box center [140, 29] width 30 height 23
click at [139, 19] on img "scrollable content" at bounding box center [140, 29] width 30 height 23
click at [427, 14] on span "My Profile" at bounding box center [441, 19] width 50 height 15
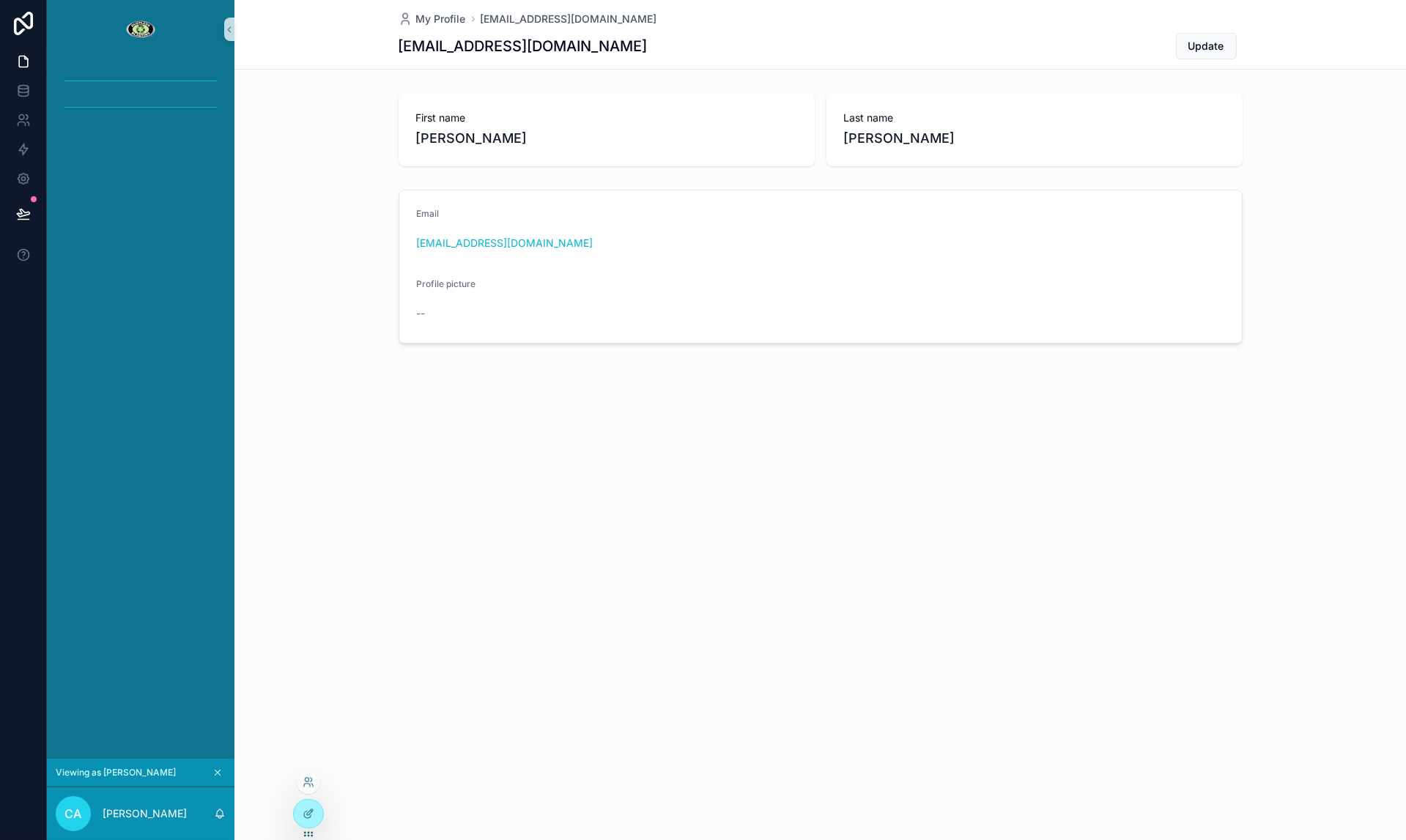
click at [308, 790] on div at bounding box center [308, 782] width 23 height 23
click at [307, 782] on icon at bounding box center [307, 780] width 4 height 4
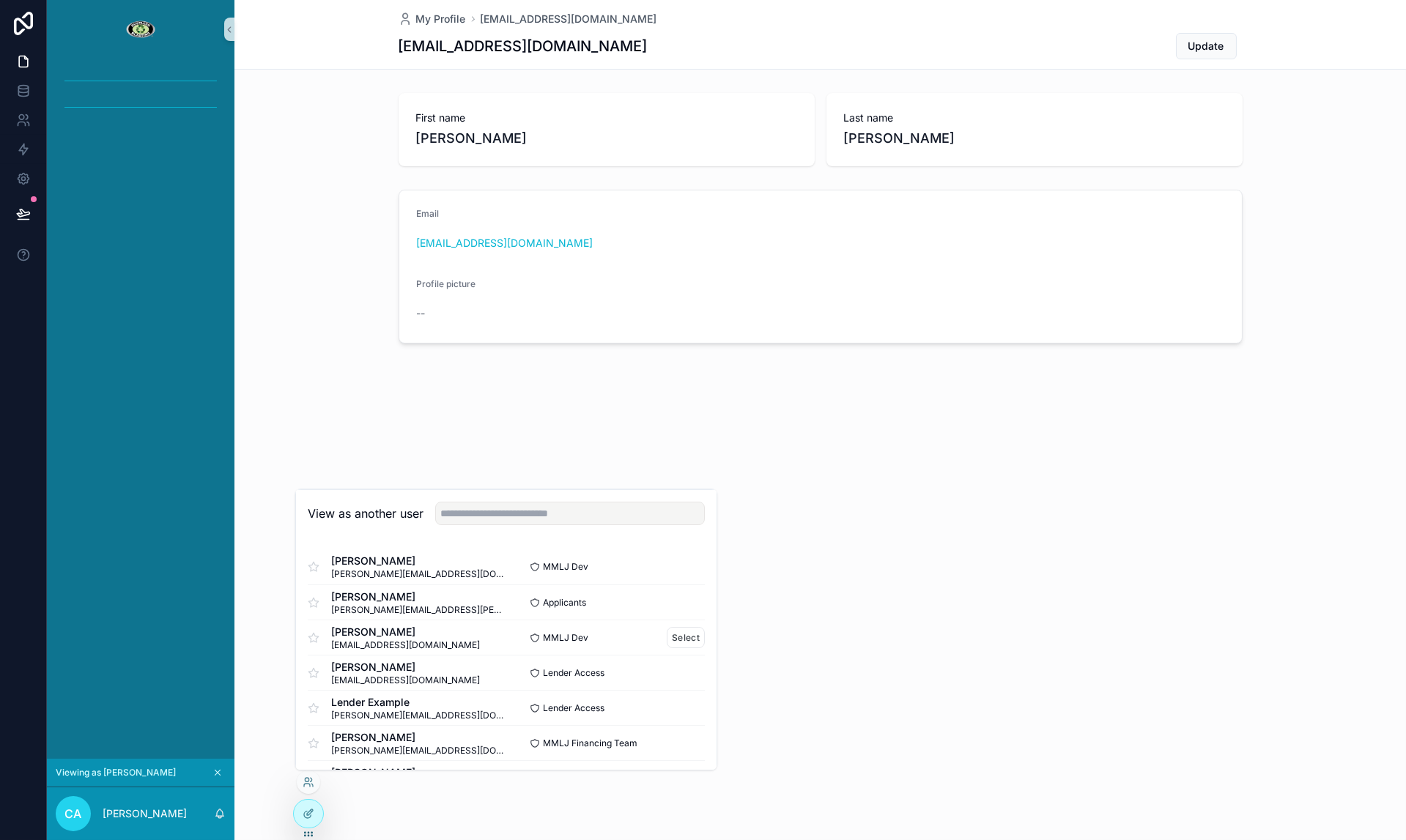
click at [422, 643] on span "sylvetta@mmlj.com" at bounding box center [405, 645] width 149 height 12
click at [672, 633] on button "Select" at bounding box center [685, 637] width 38 height 21
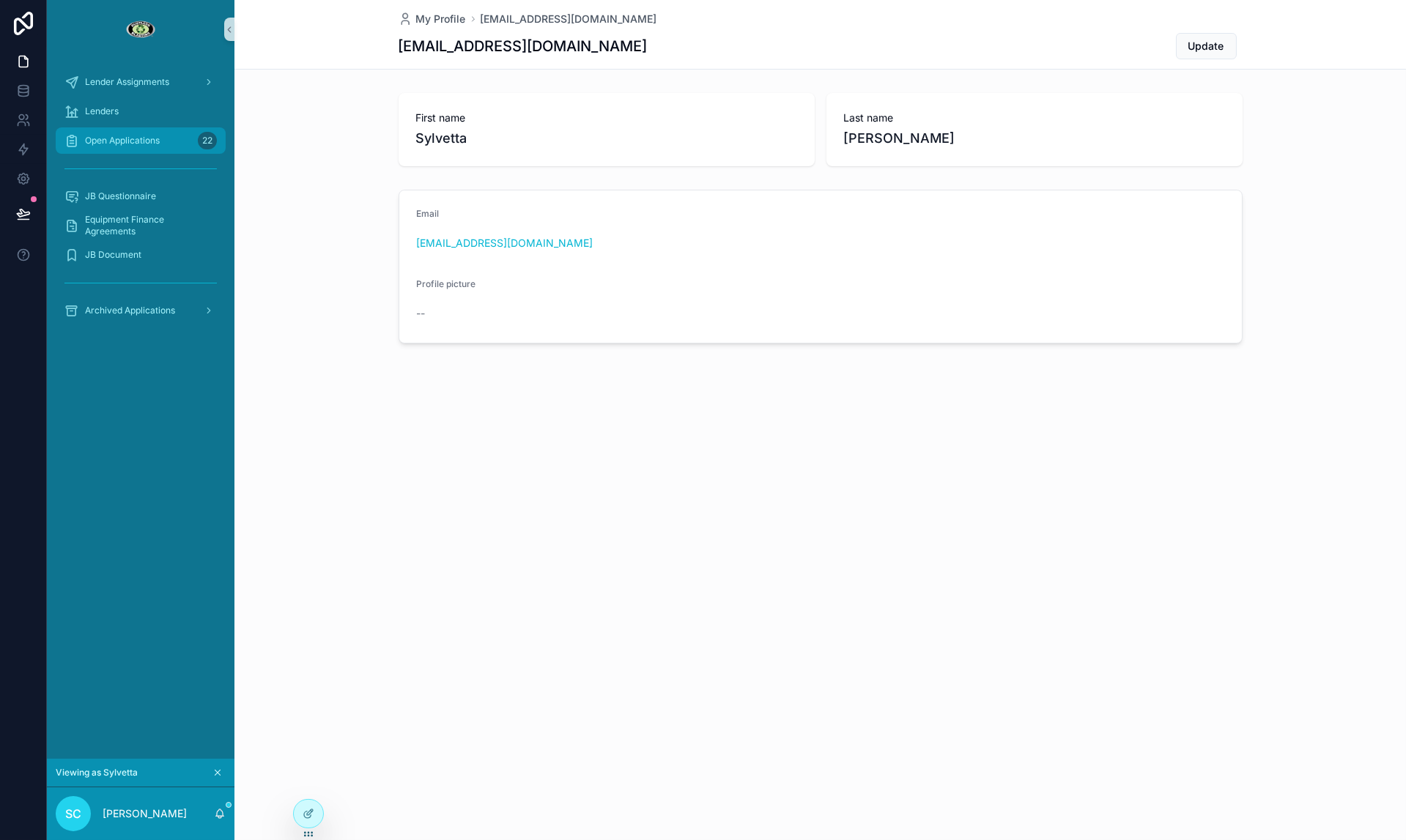
click at [162, 147] on div "Open Applications 22" at bounding box center [141, 140] width 153 height 23
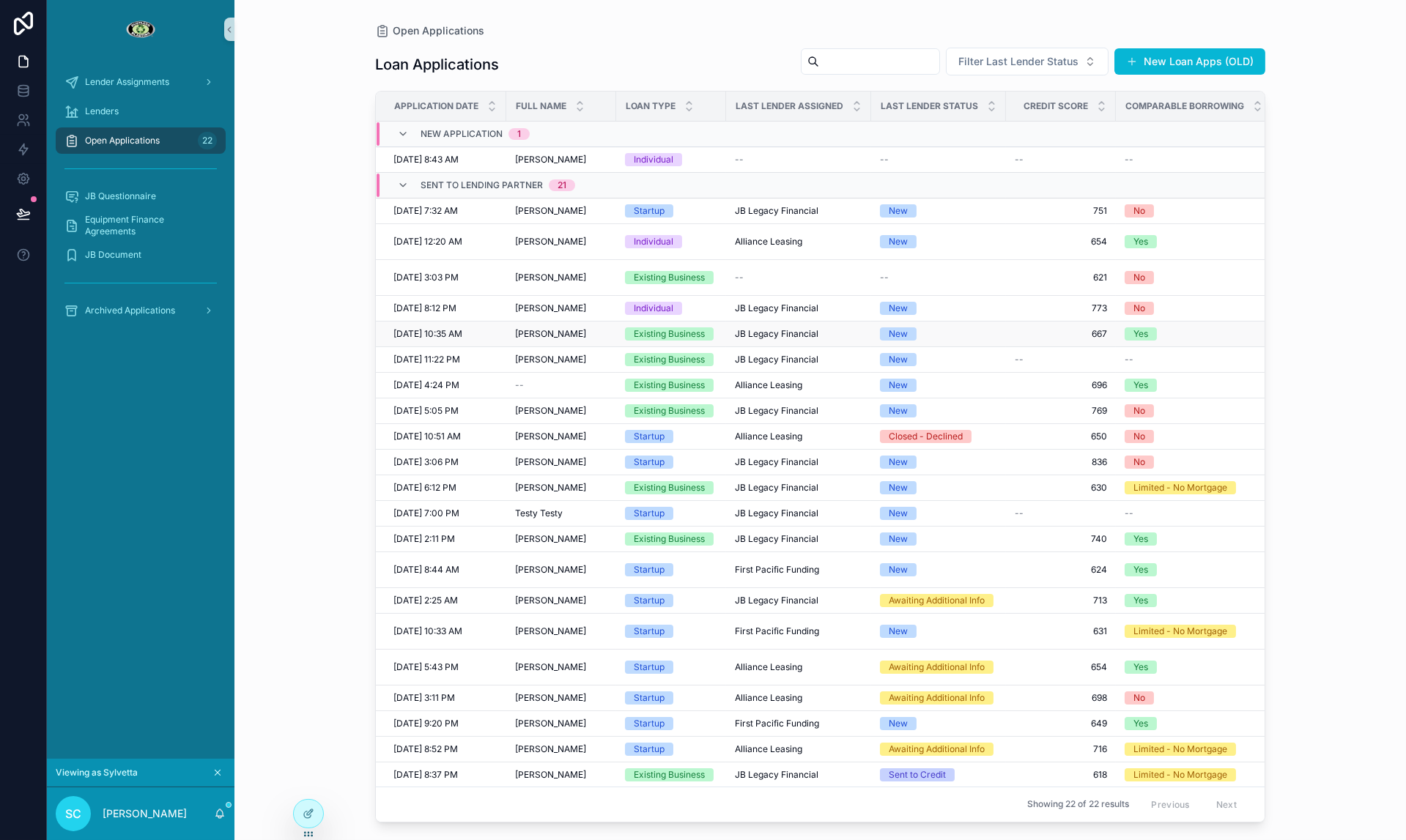
click at [676, 337] on div "Existing Business" at bounding box center [669, 334] width 71 height 13
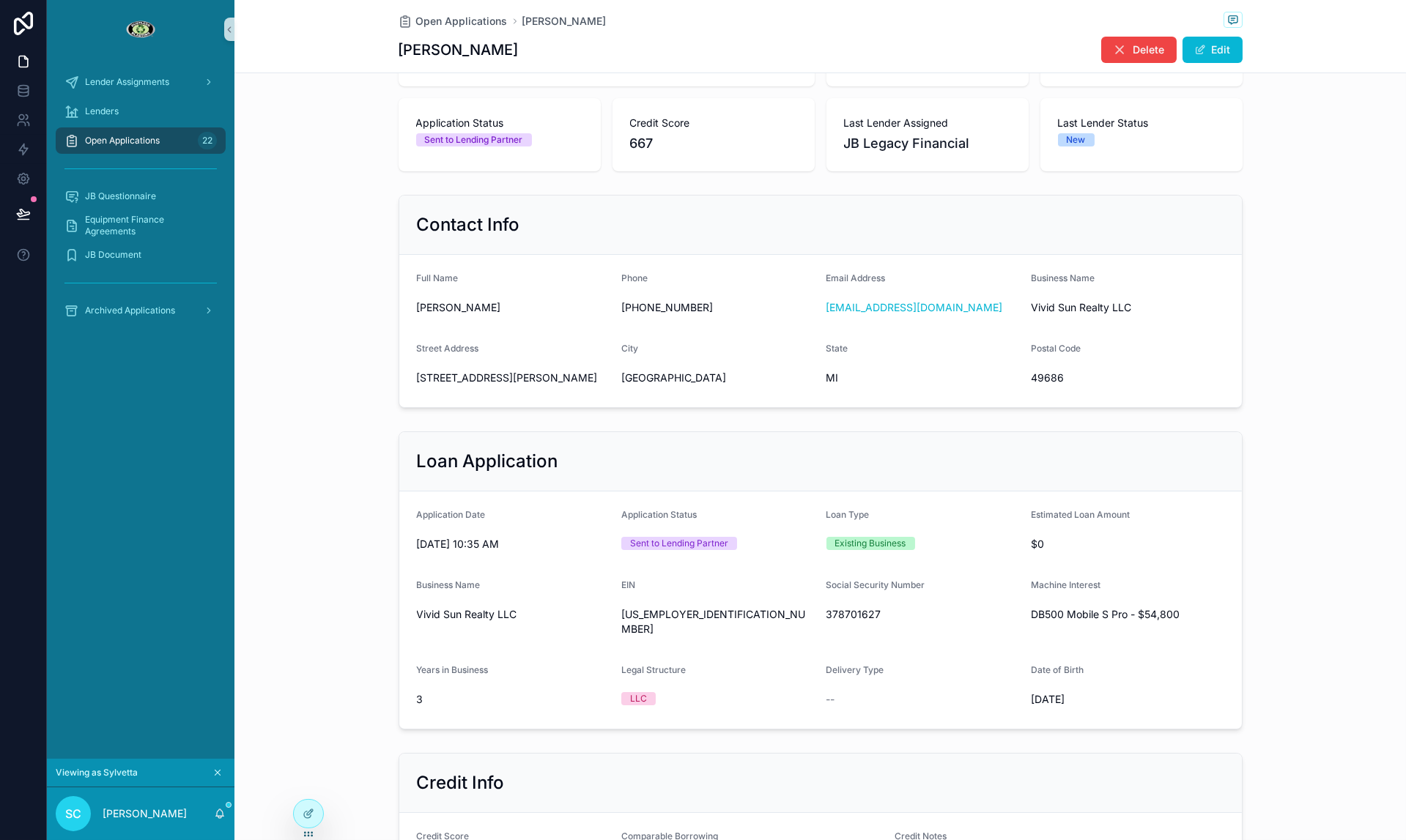
scroll to position [134, 0]
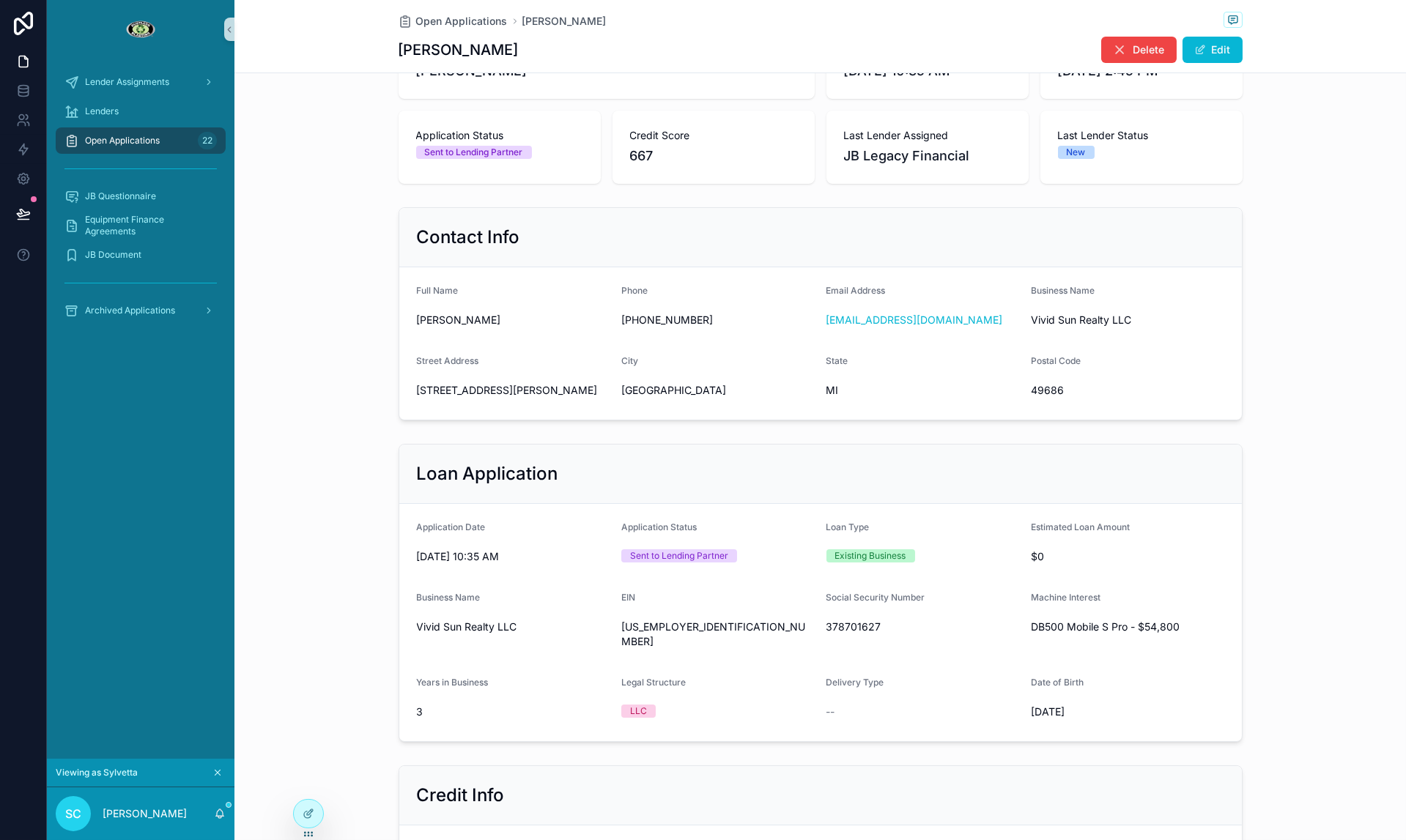
drag, startPoint x: 1134, startPoint y: 82, endPoint x: 1172, endPoint y: 119, distance: 53.0
click at [1142, 89] on div "Open Applications Timothy Pease Timothy Pease Delete Edit New Application 2 Sen…" at bounding box center [820, 602] width 1172 height 1473
drag, startPoint x: 415, startPoint y: 632, endPoint x: 523, endPoint y: 626, distance: 108.2
click at [523, 626] on form "Application Date 9/4/2025 10:35 AM Application Status Sent to Lending Partner L…" at bounding box center [821, 622] width 843 height 237
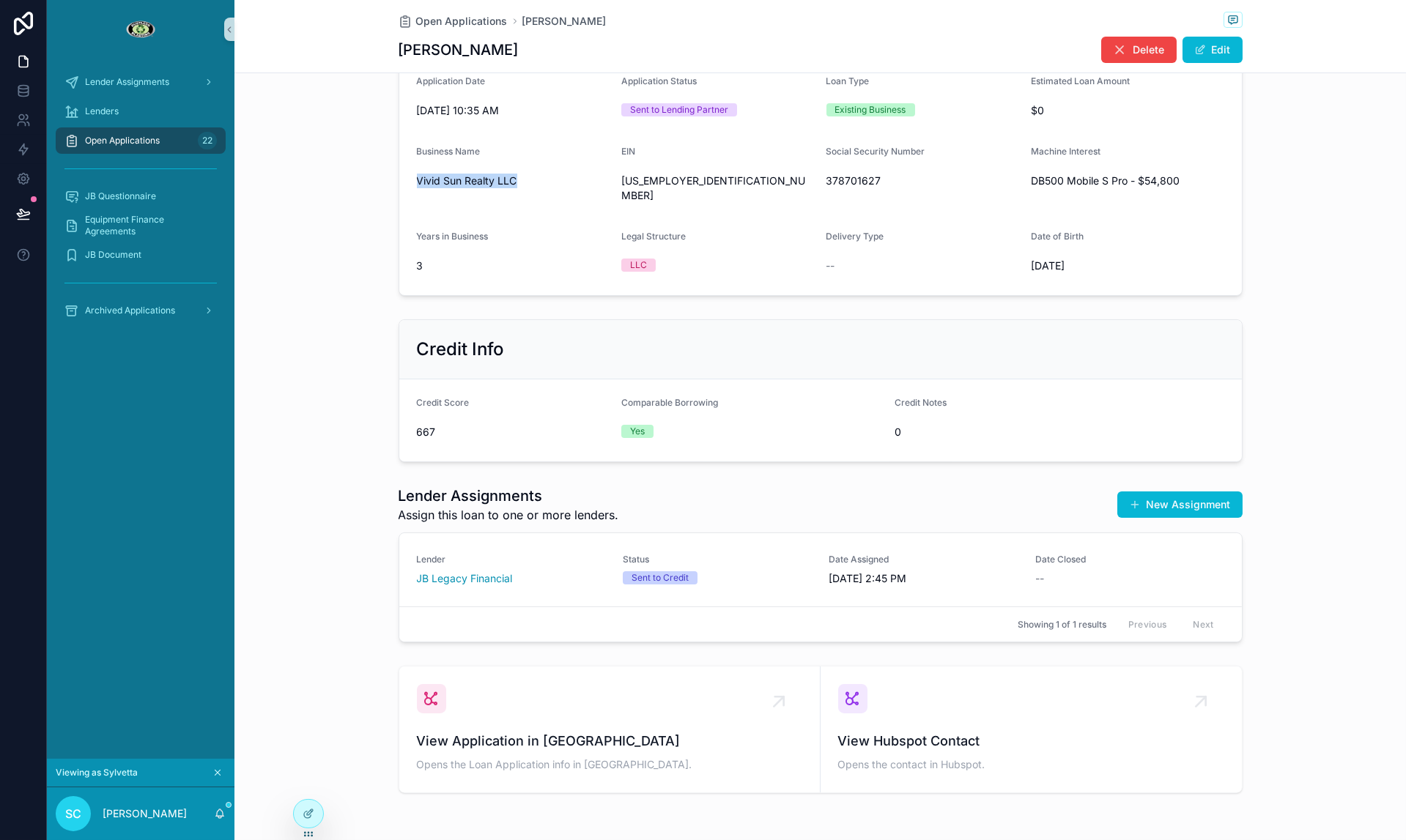
scroll to position [581, 0]
click at [882, 583] on link "Lender JB Legacy Financial Status Sent to Credit Date Assigned 9/4/2025 2:45 PM…" at bounding box center [821, 569] width 843 height 73
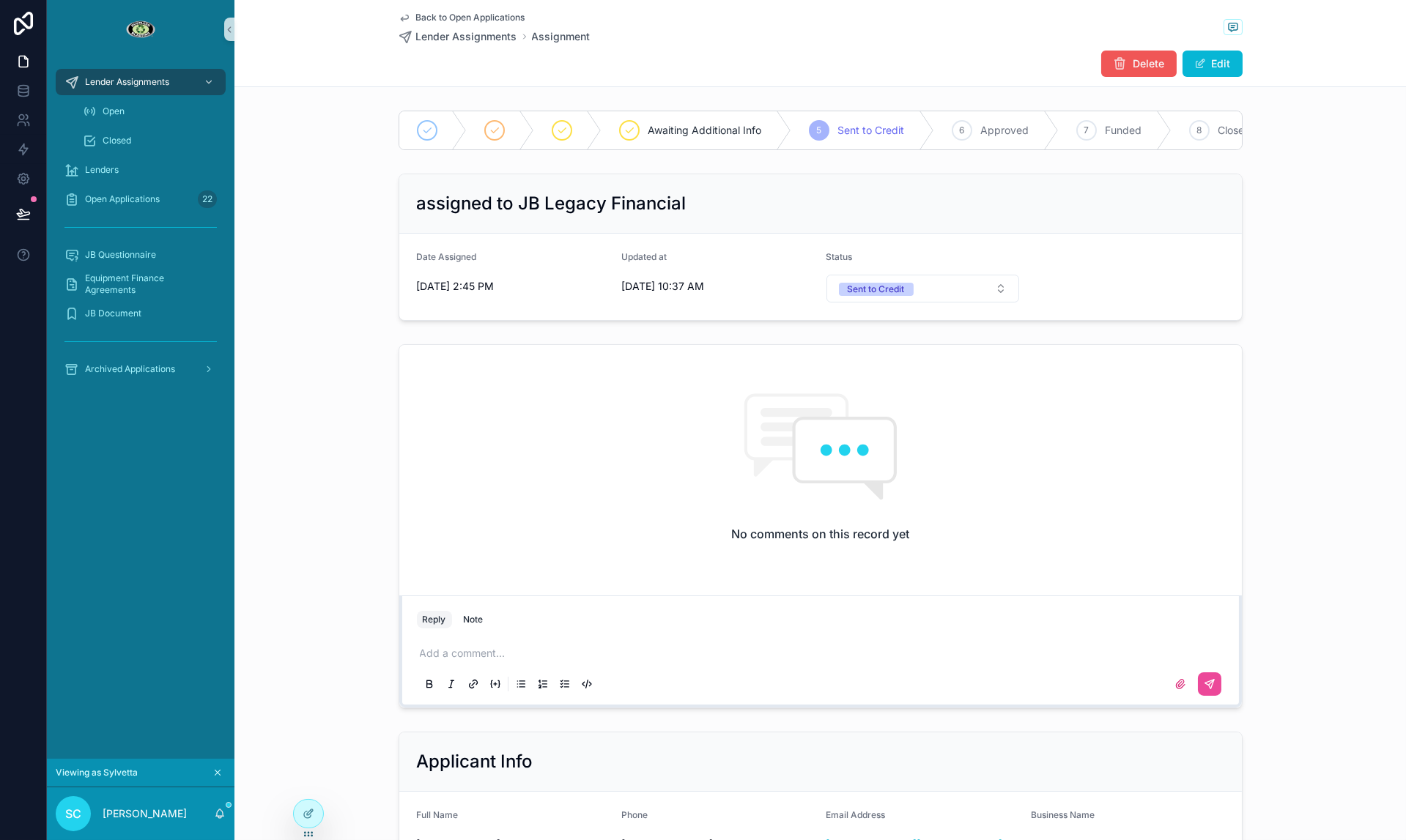
click at [1108, 71] on button "Delete" at bounding box center [1138, 64] width 75 height 26
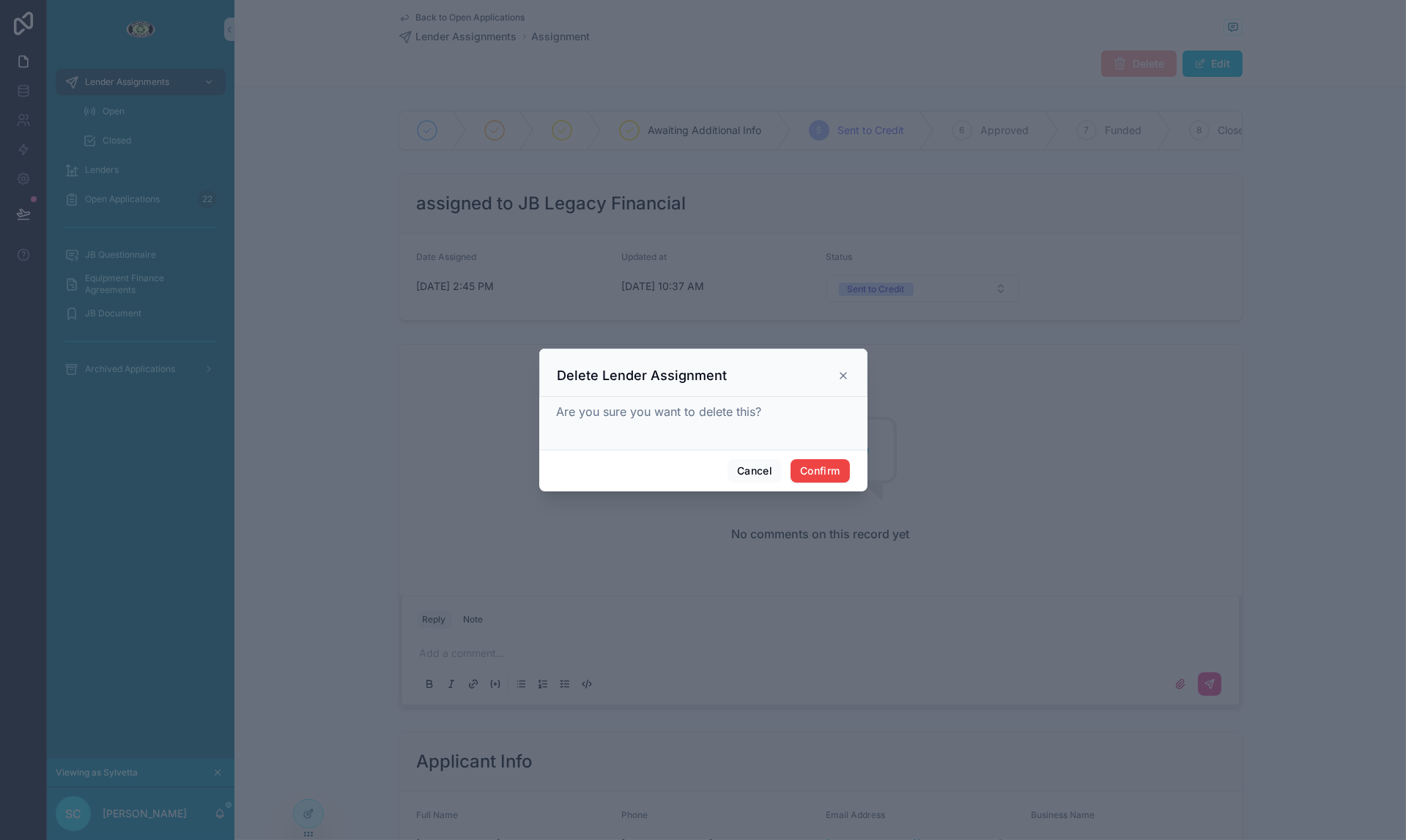
click at [837, 492] on div at bounding box center [703, 420] width 1406 height 840
click at [836, 485] on div "Cancel Confirm" at bounding box center [703, 470] width 328 height 42
click at [836, 481] on button "Confirm" at bounding box center [819, 470] width 58 height 23
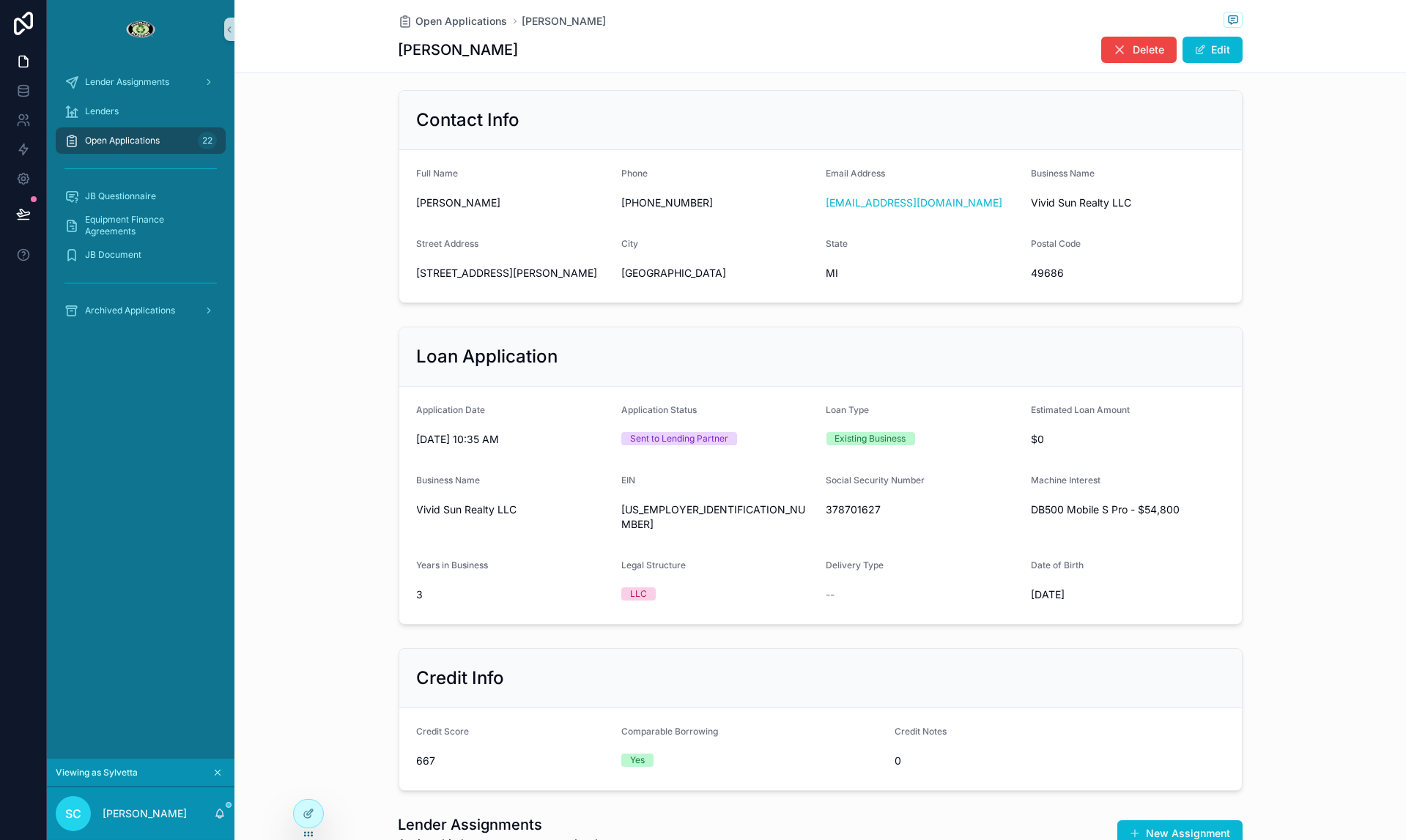
scroll to position [254, 0]
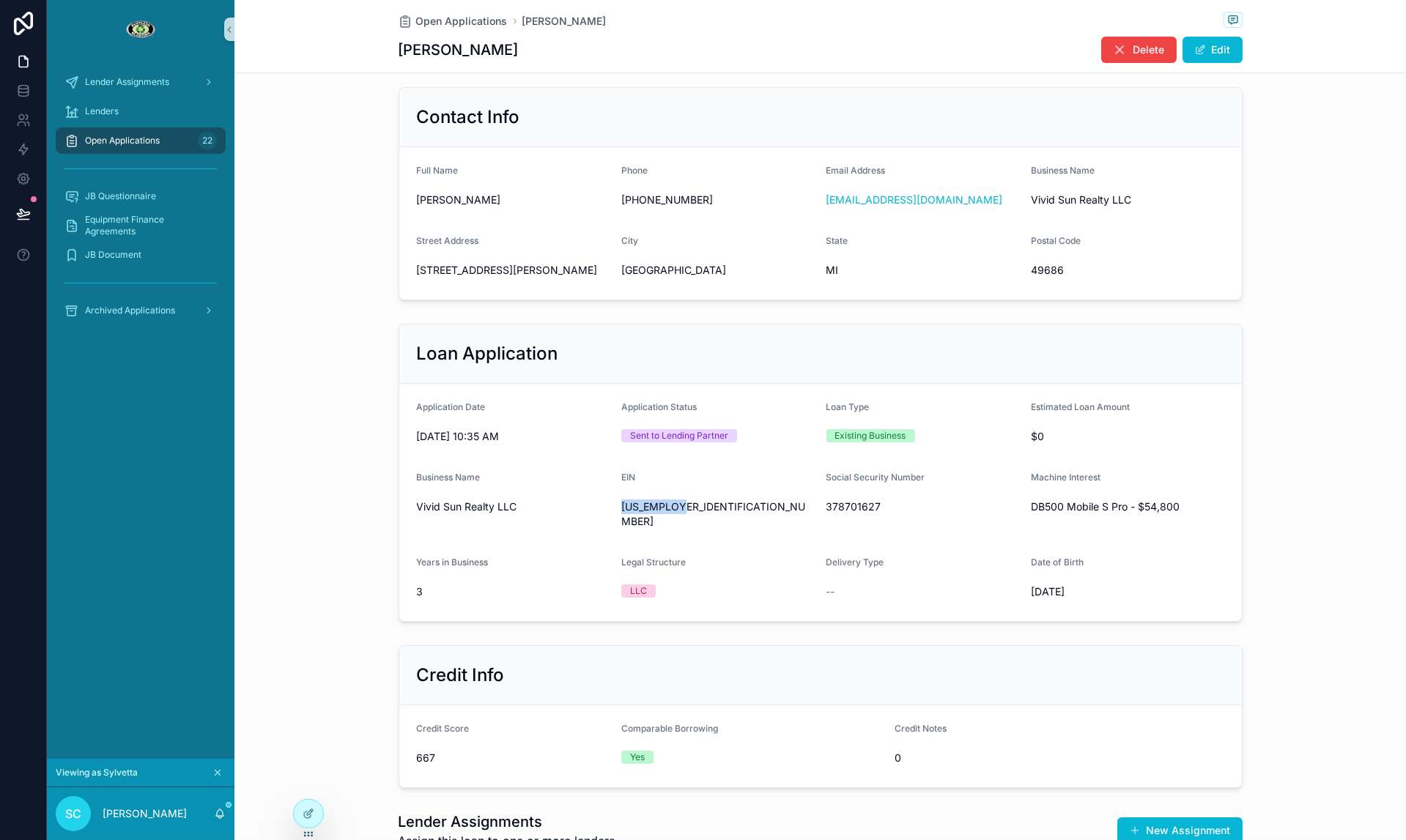
drag, startPoint x: 621, startPoint y: 507, endPoint x: 702, endPoint y: 505, distance: 81.0
click at [702, 505] on span "[US_EMPLOYER_IDENTIFICATION_NUMBER]" at bounding box center [718, 514] width 194 height 30
click at [455, 510] on span "Vivid Sun Realty LLC" at bounding box center [513, 507] width 194 height 15
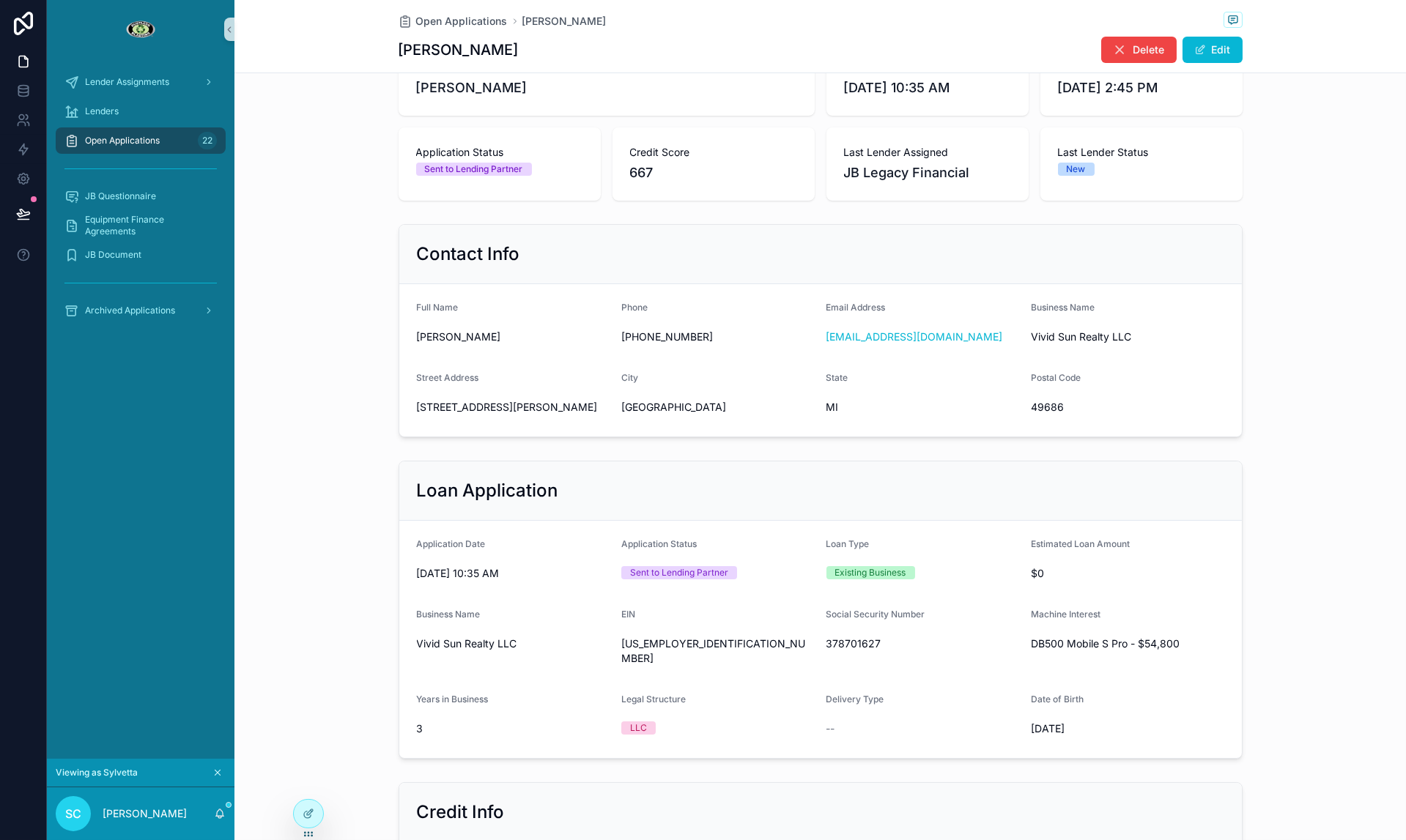
scroll to position [124, 0]
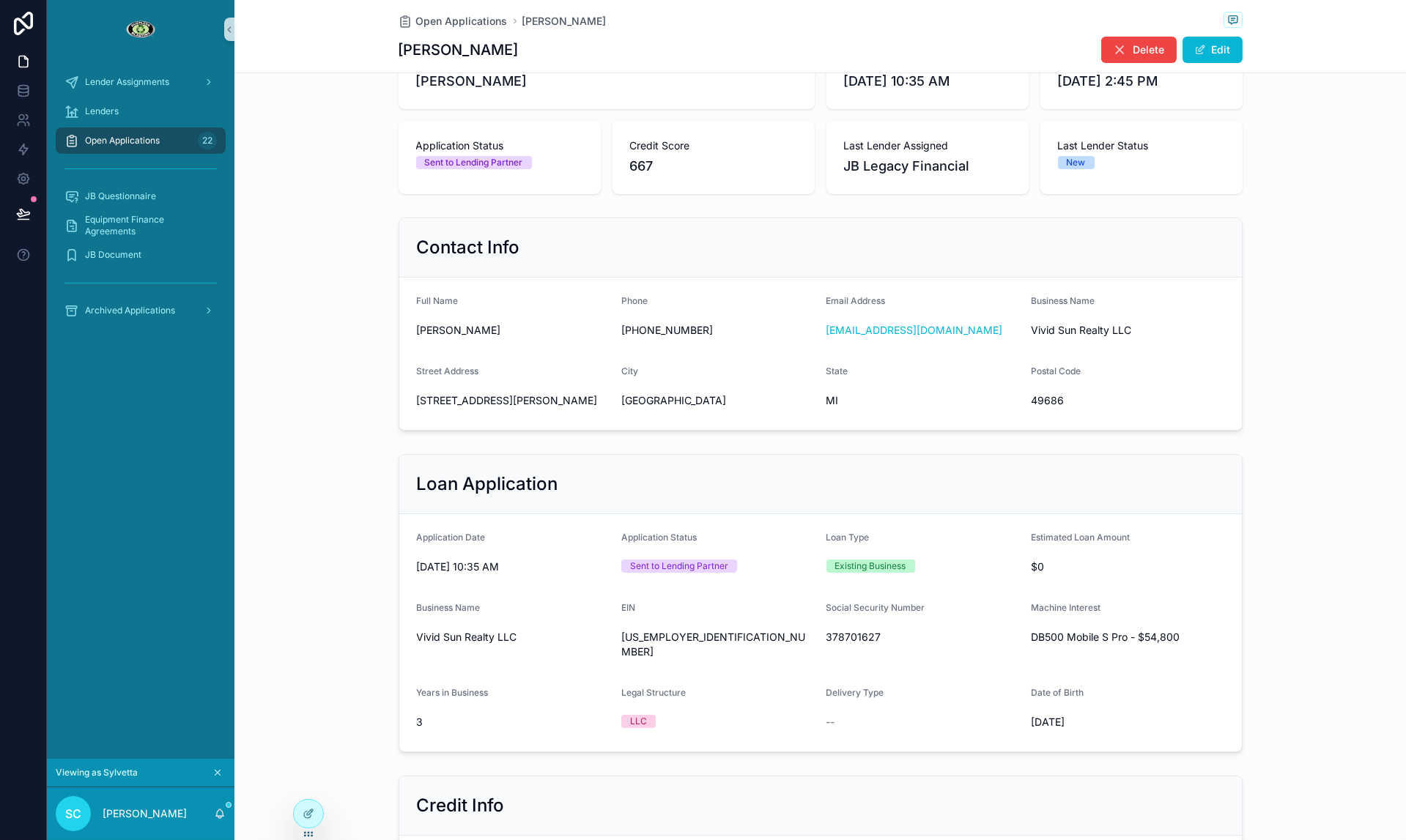
click at [213, 823] on div "SC Sylvetta Cummings" at bounding box center [141, 813] width 187 height 53
click at [216, 818] on icon "scrollable content" at bounding box center [220, 813] width 12 height 12
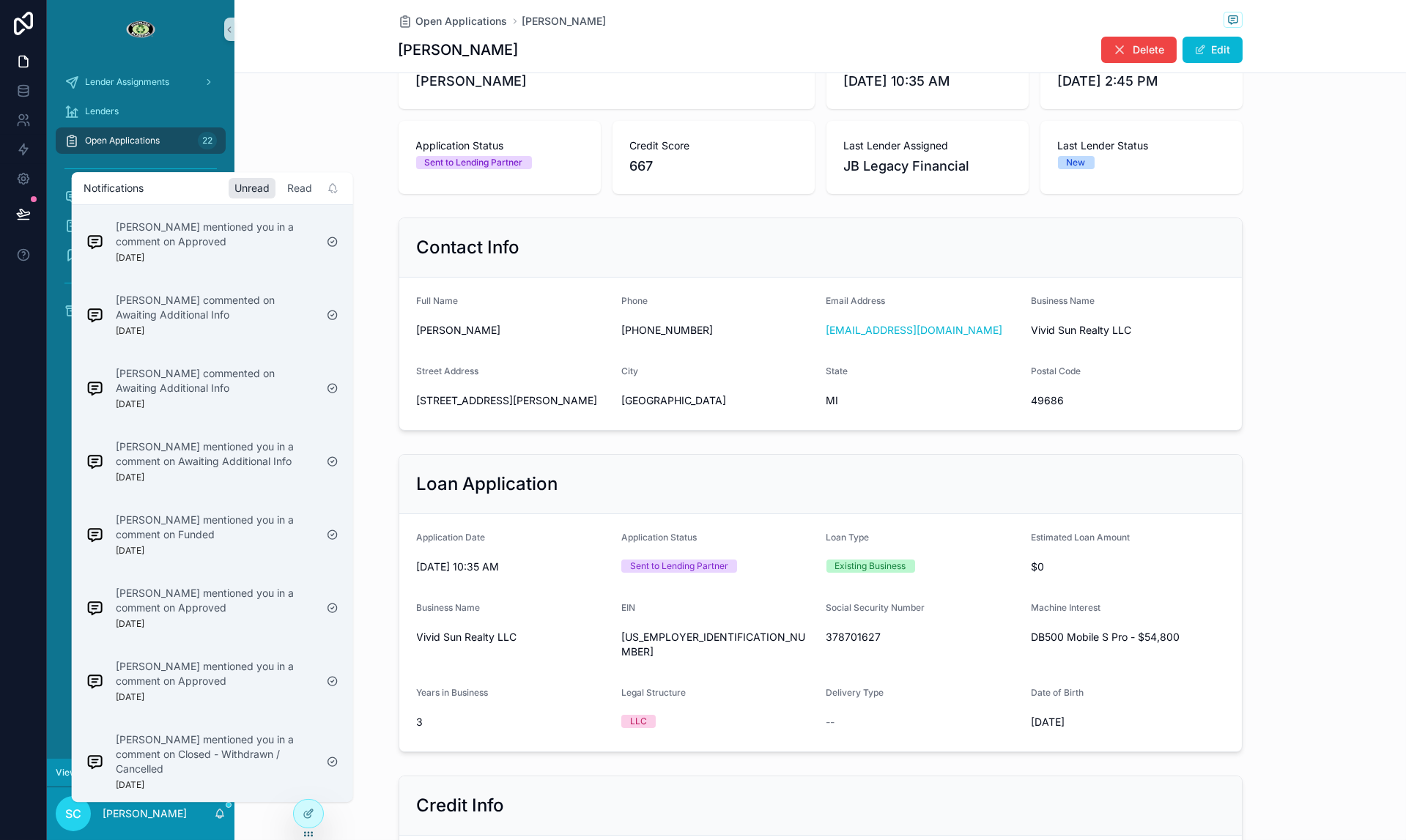
click at [290, 190] on div "Read" at bounding box center [300, 188] width 37 height 20
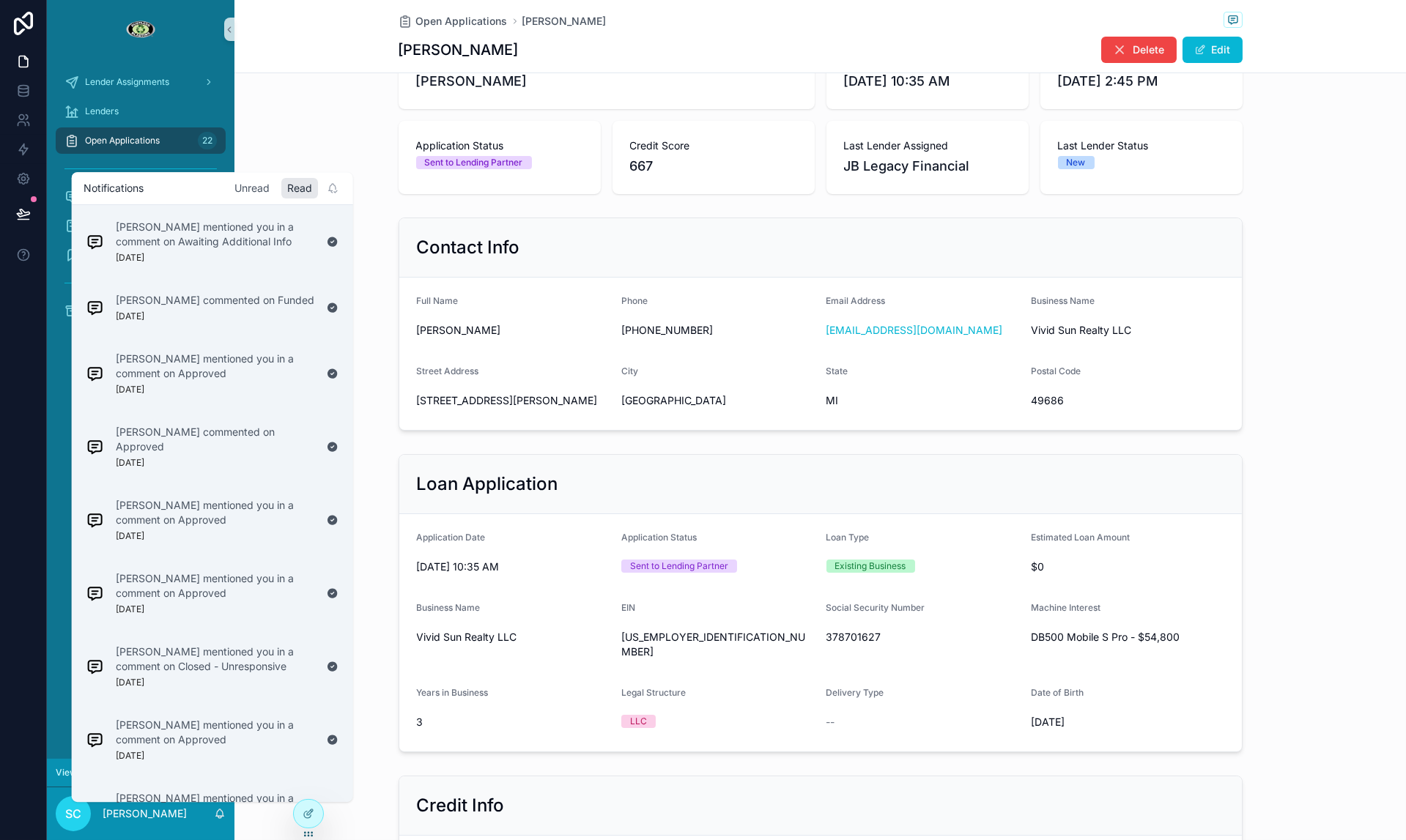
click at [250, 189] on div "Unread" at bounding box center [252, 188] width 47 height 20
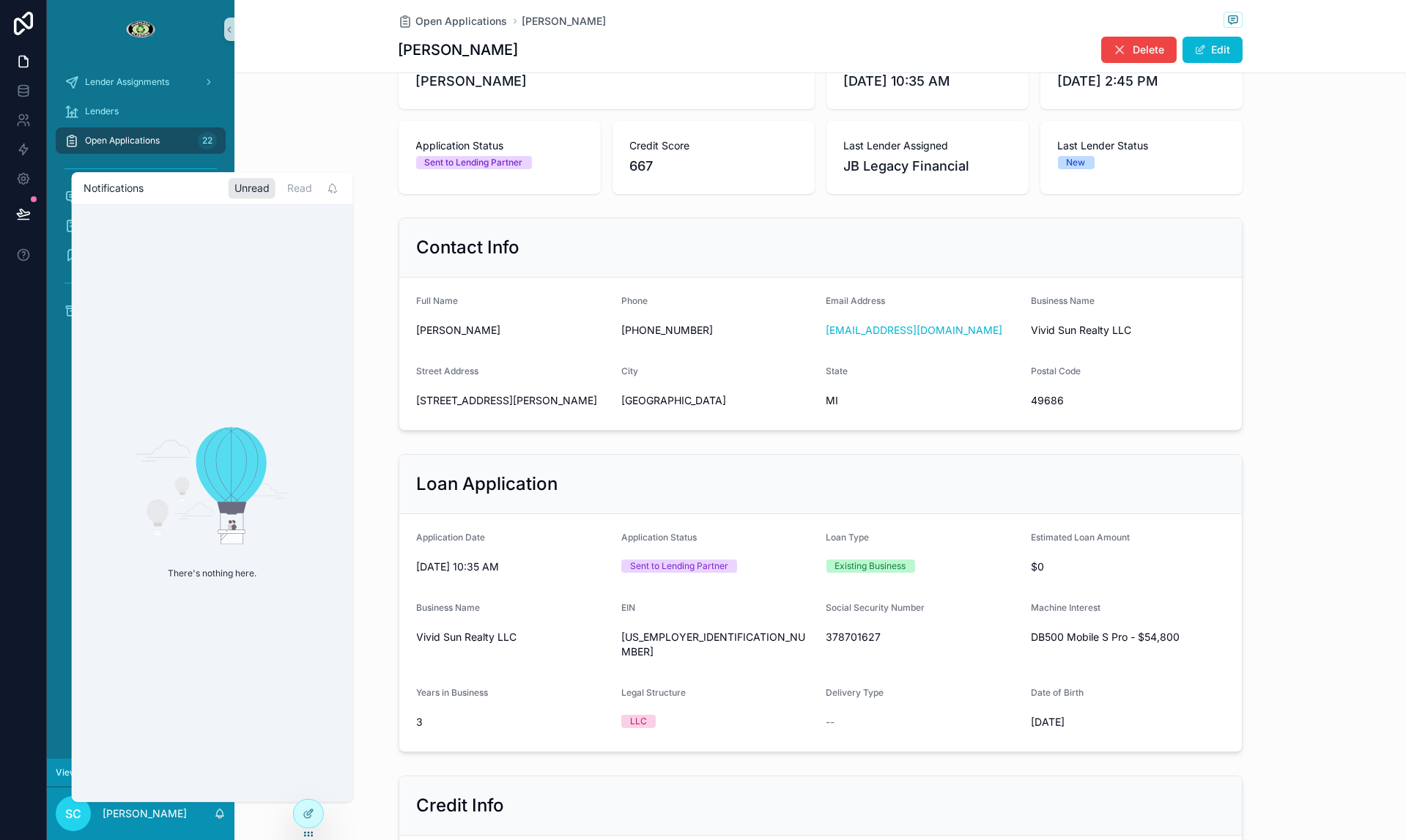
click at [237, 176] on div "Notifications Unread Read" at bounding box center [213, 188] width 282 height 32
click at [47, 357] on div "Lender Assignments Lenders Open Applications 22 JB Questionnaire Equipment Fina…" at bounding box center [141, 408] width 187 height 700
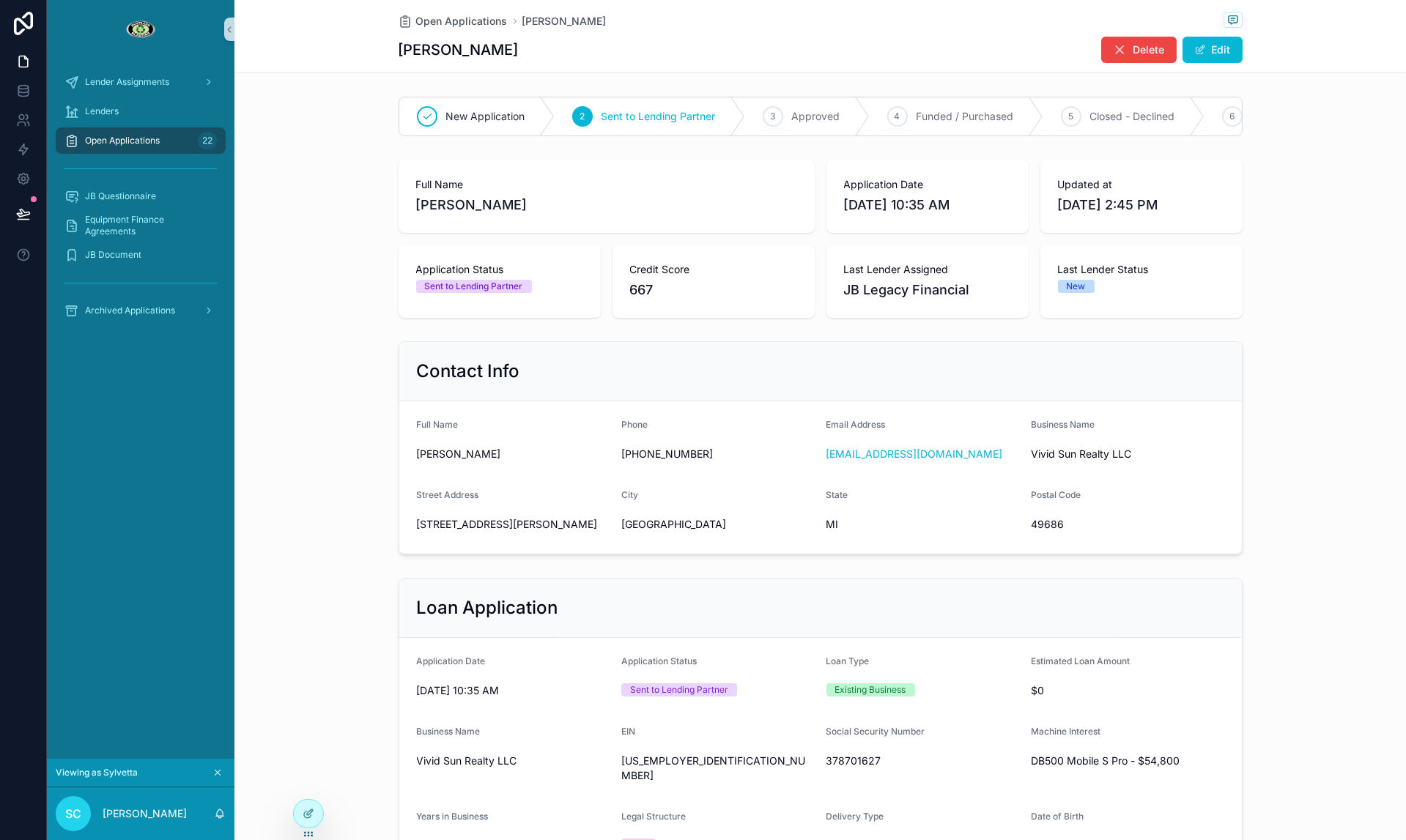
scroll to position [2, 0]
drag, startPoint x: 120, startPoint y: 773, endPoint x: 123, endPoint y: 760, distance: 13.3
click at [120, 772] on span "Viewing as Sylvetta" at bounding box center [96, 772] width 82 height 12
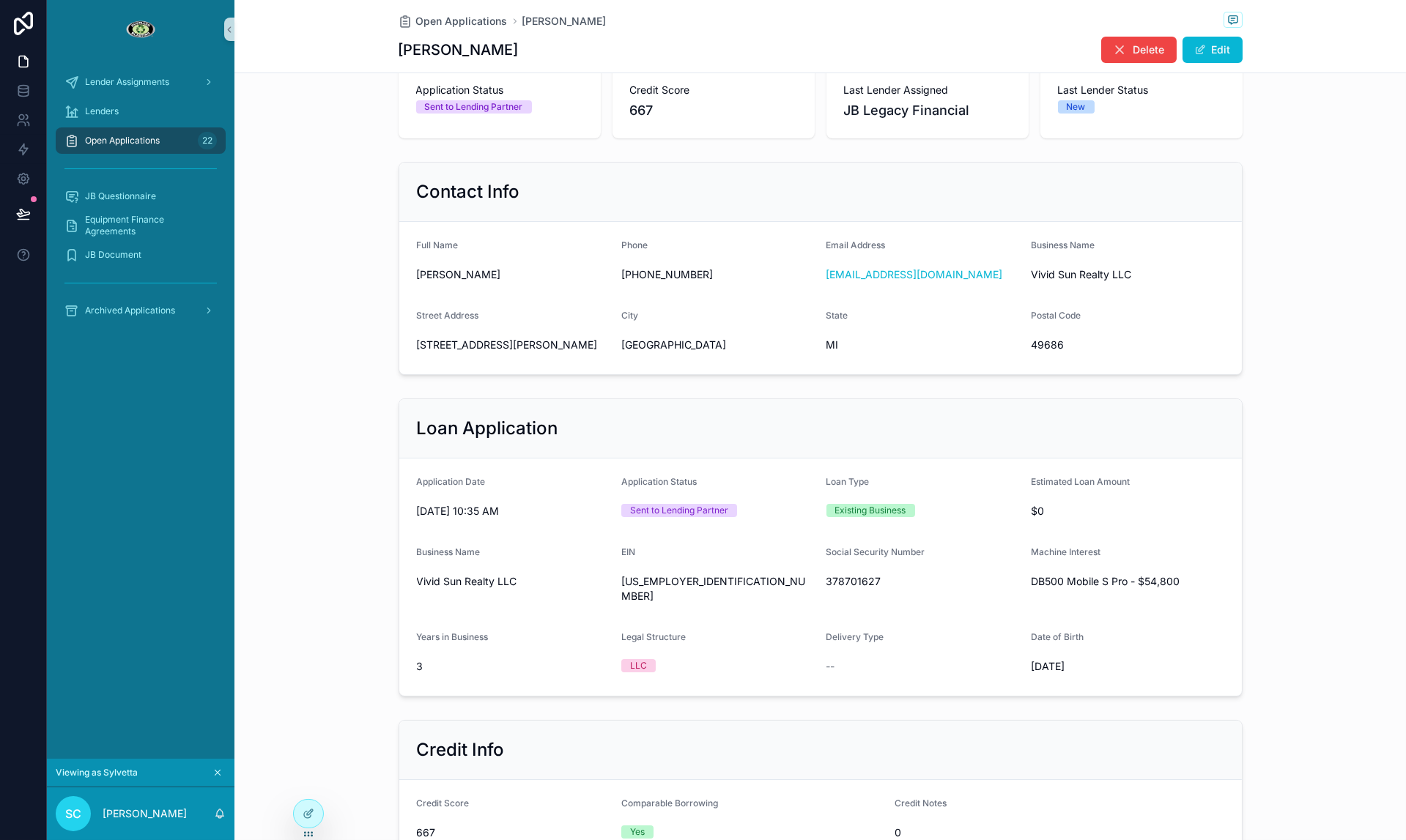
scroll to position [204, 0]
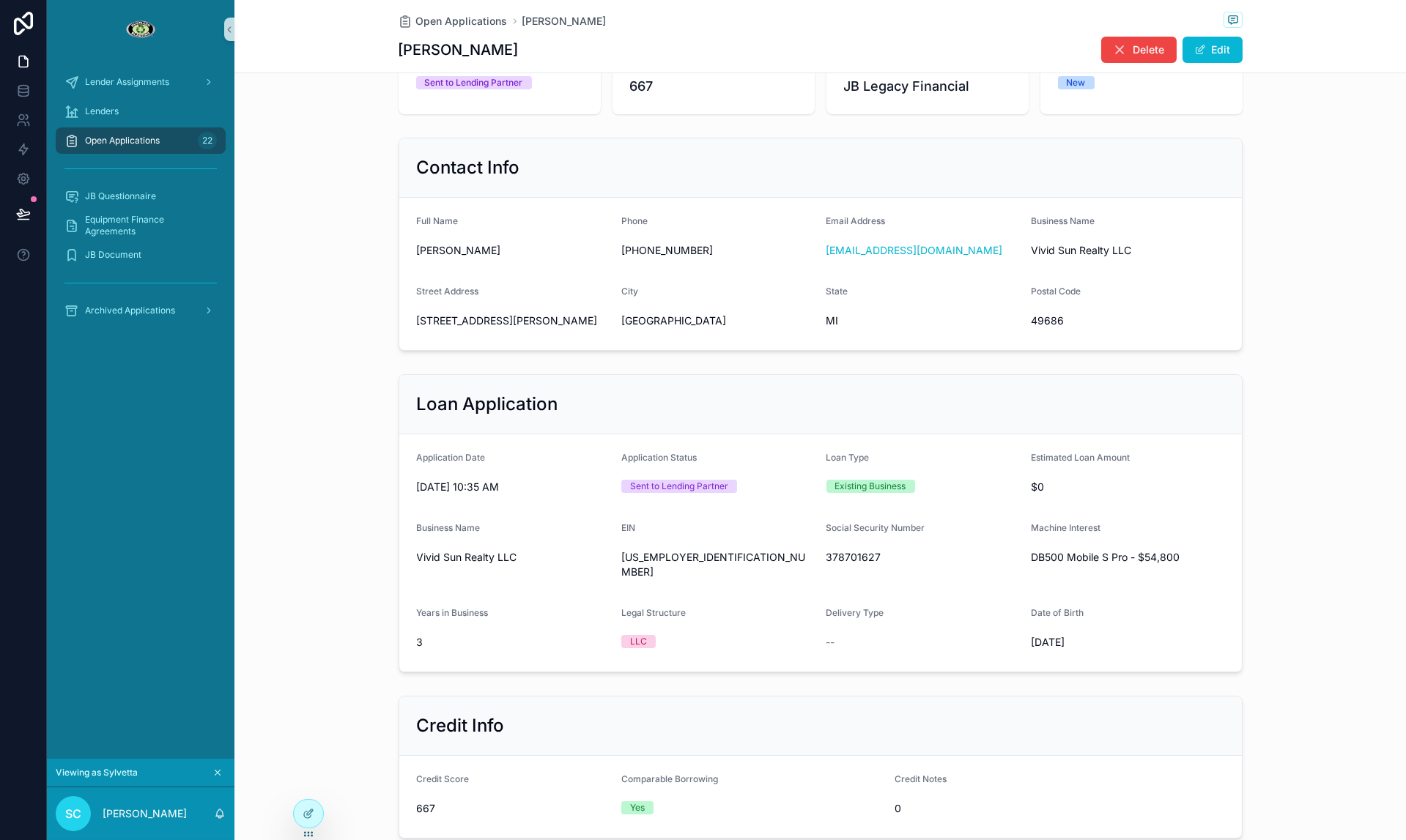
click at [216, 773] on icon "scrollable content" at bounding box center [219, 773] width 6 height 6
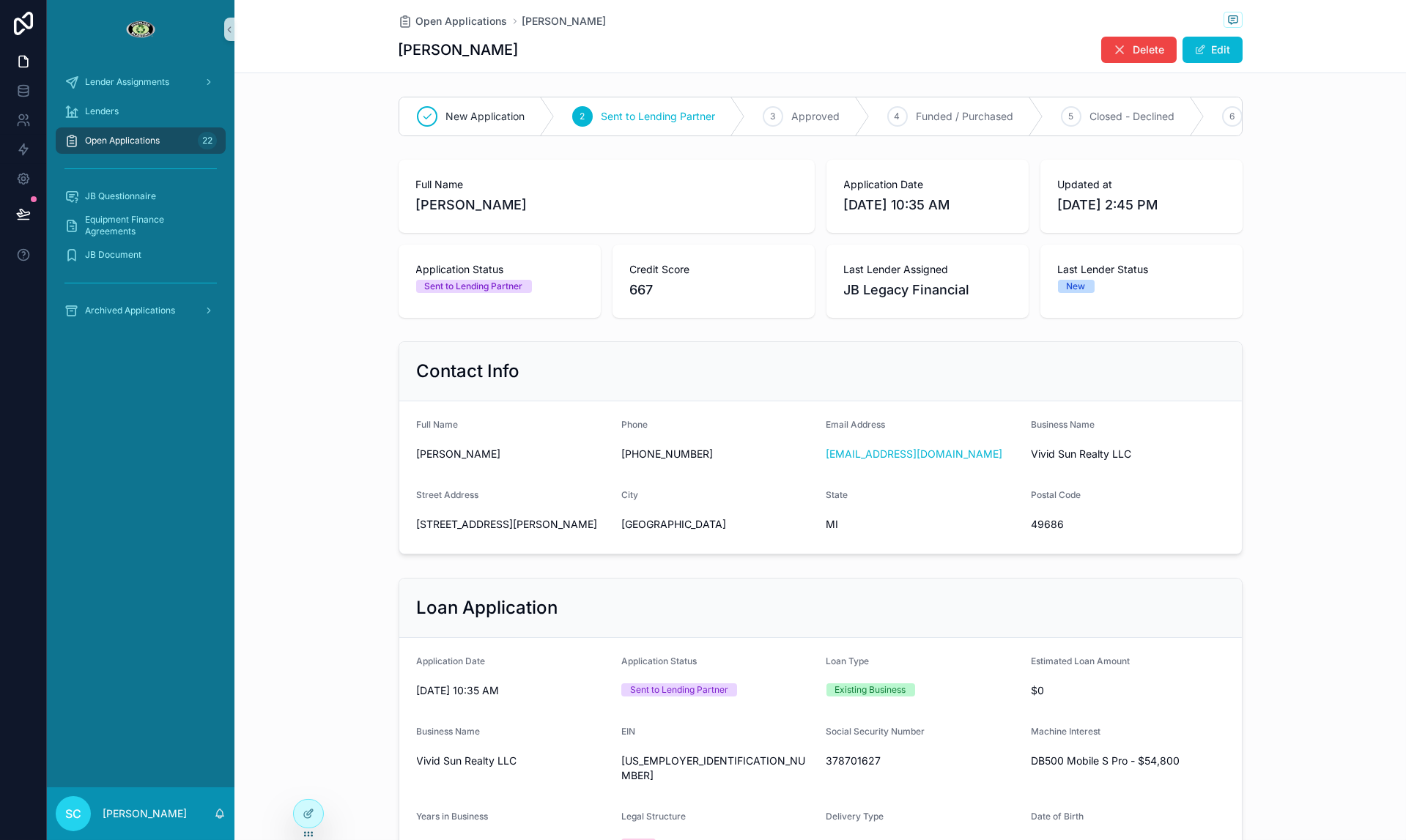
click at [58, 141] on link "Open Applications 22" at bounding box center [140, 141] width 169 height 26
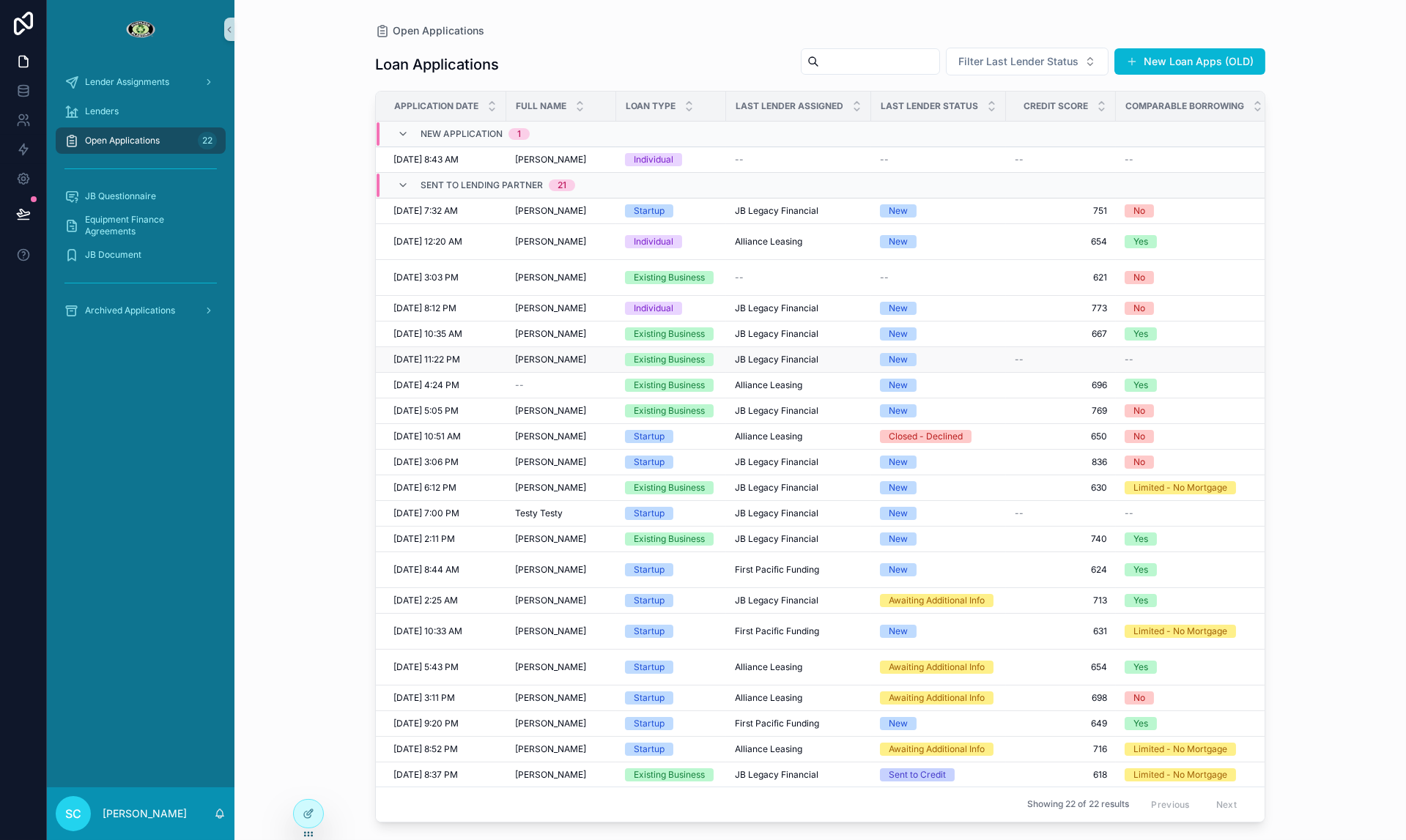
scroll to position [0, 5]
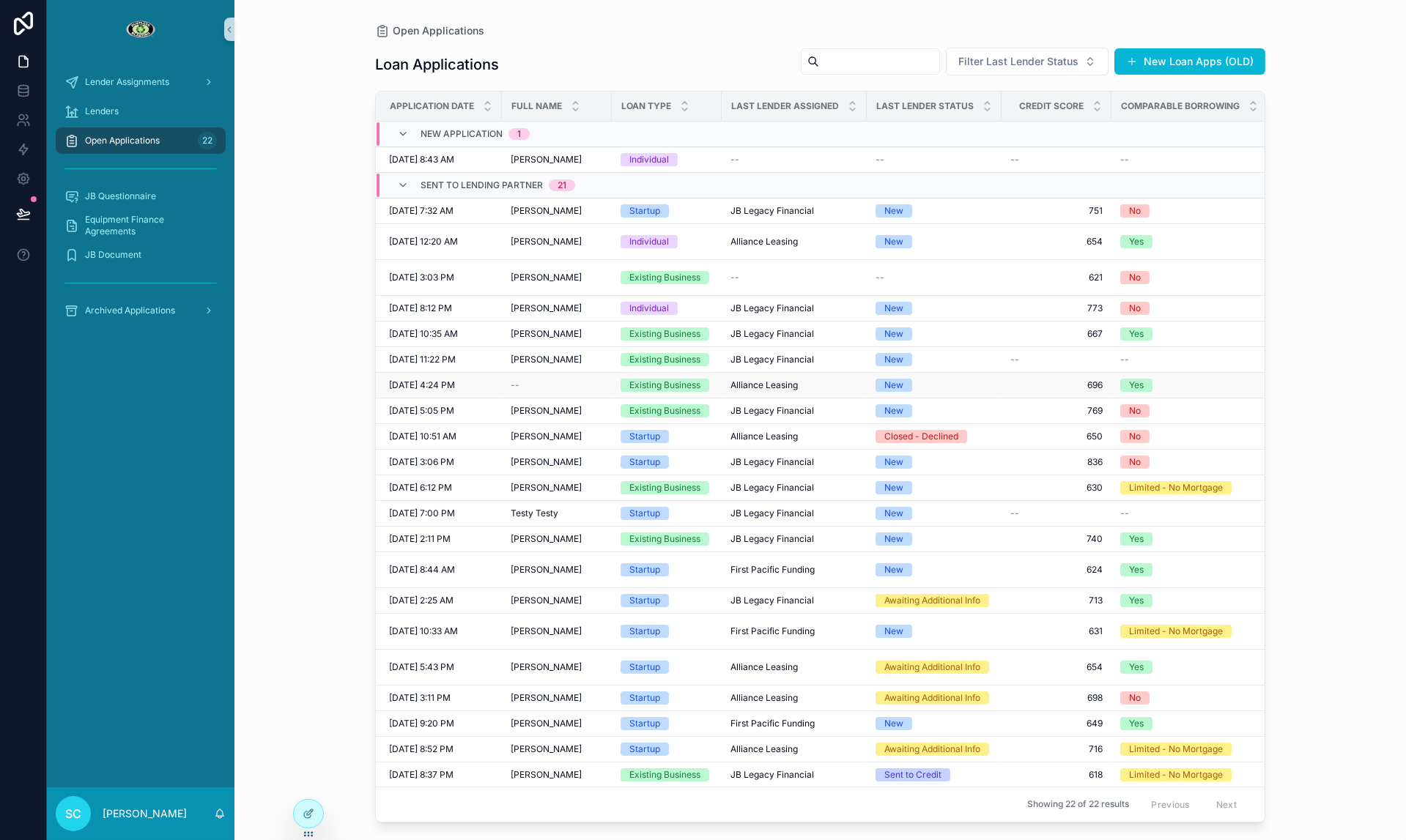
click at [576, 384] on div "--" at bounding box center [557, 385] width 93 height 12
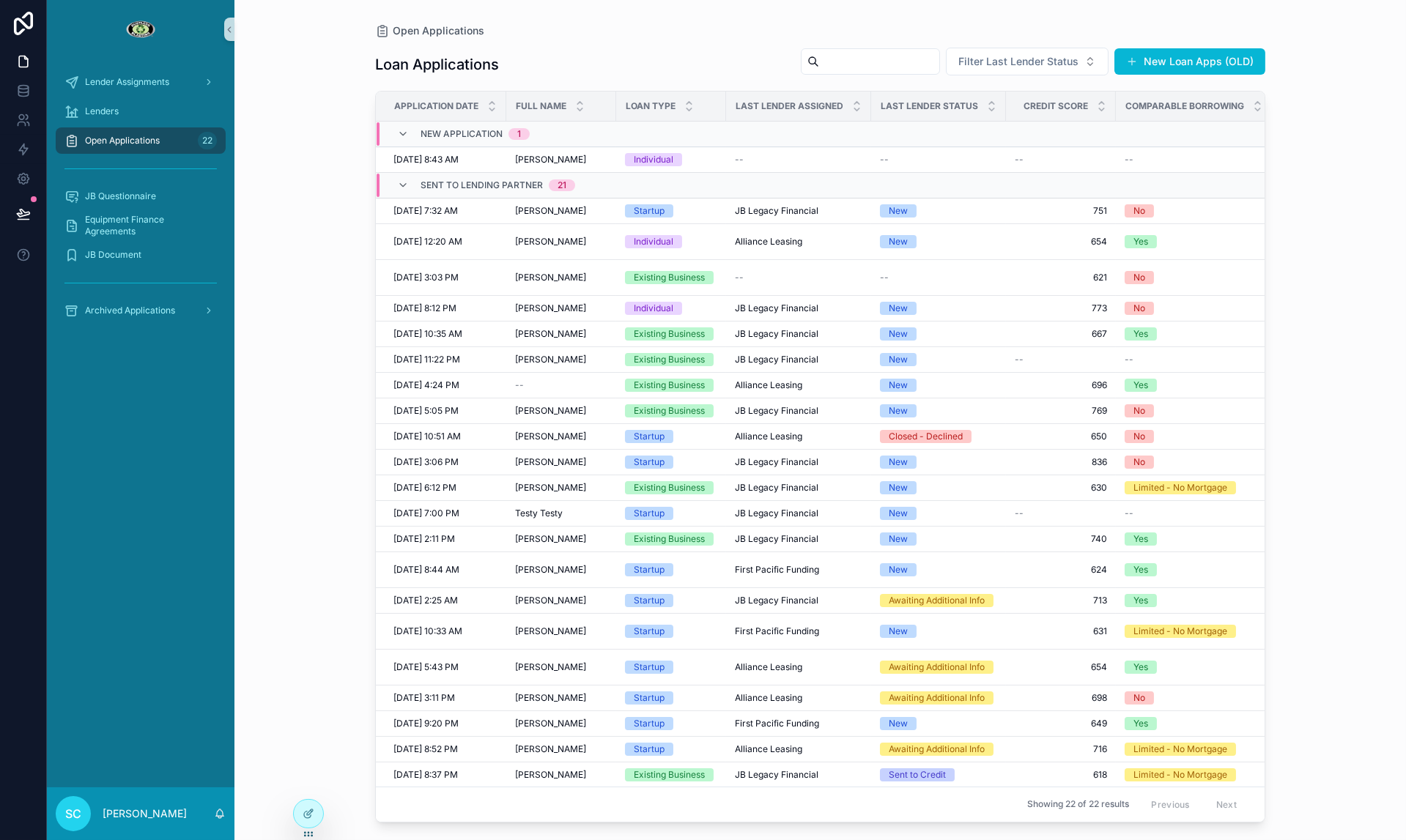
click at [173, 147] on div "Open Applications 22" at bounding box center [141, 140] width 153 height 23
click at [531, 167] on td "[PERSON_NAME] [PERSON_NAME]" at bounding box center [561, 159] width 110 height 26
click at [527, 159] on span "[PERSON_NAME]" at bounding box center [550, 159] width 71 height 12
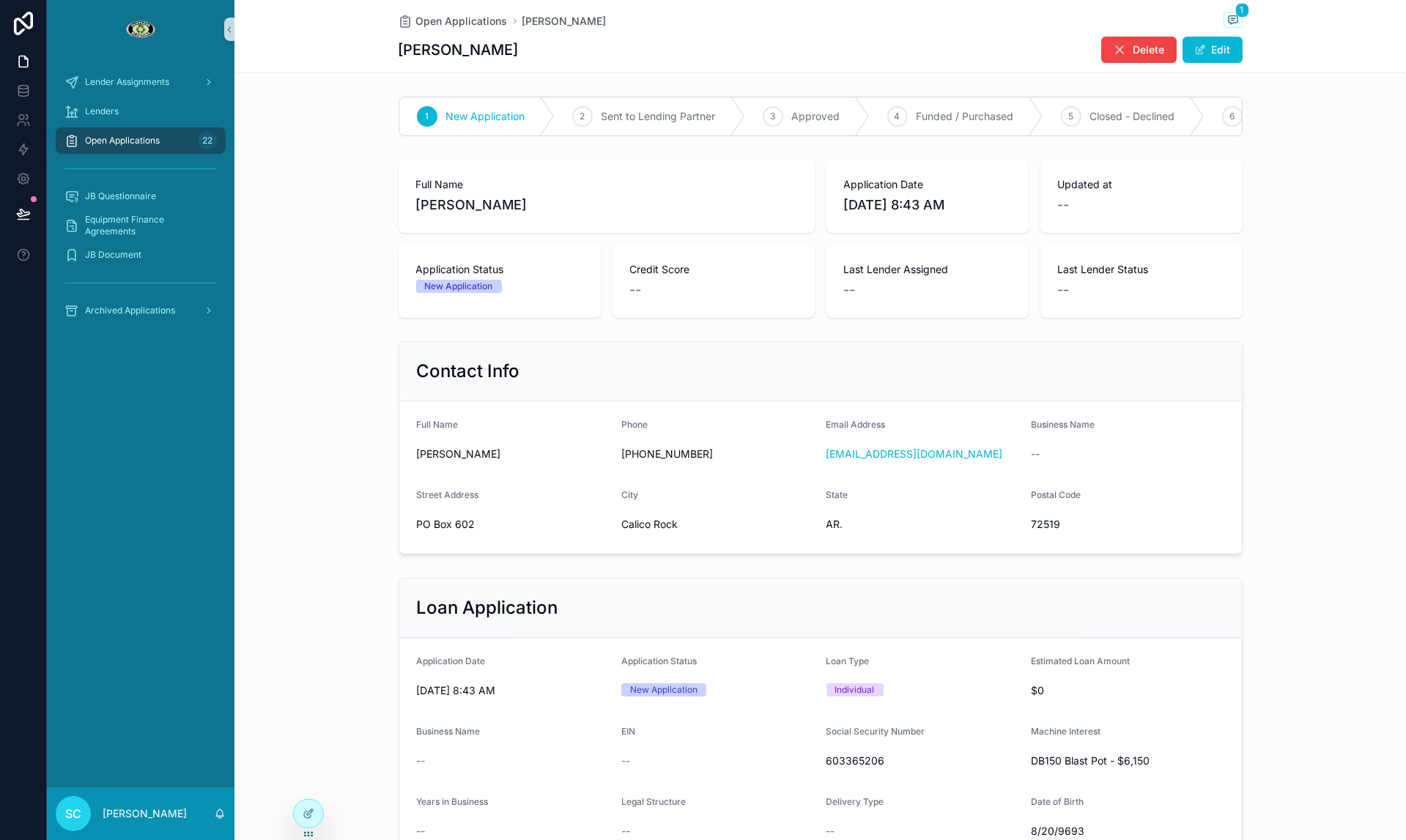
click at [433, 34] on div "Open Applications [PERSON_NAME] 1 [PERSON_NAME] Edit" at bounding box center [820, 36] width 844 height 72
click at [431, 28] on span "Open Applications" at bounding box center [461, 21] width 92 height 15
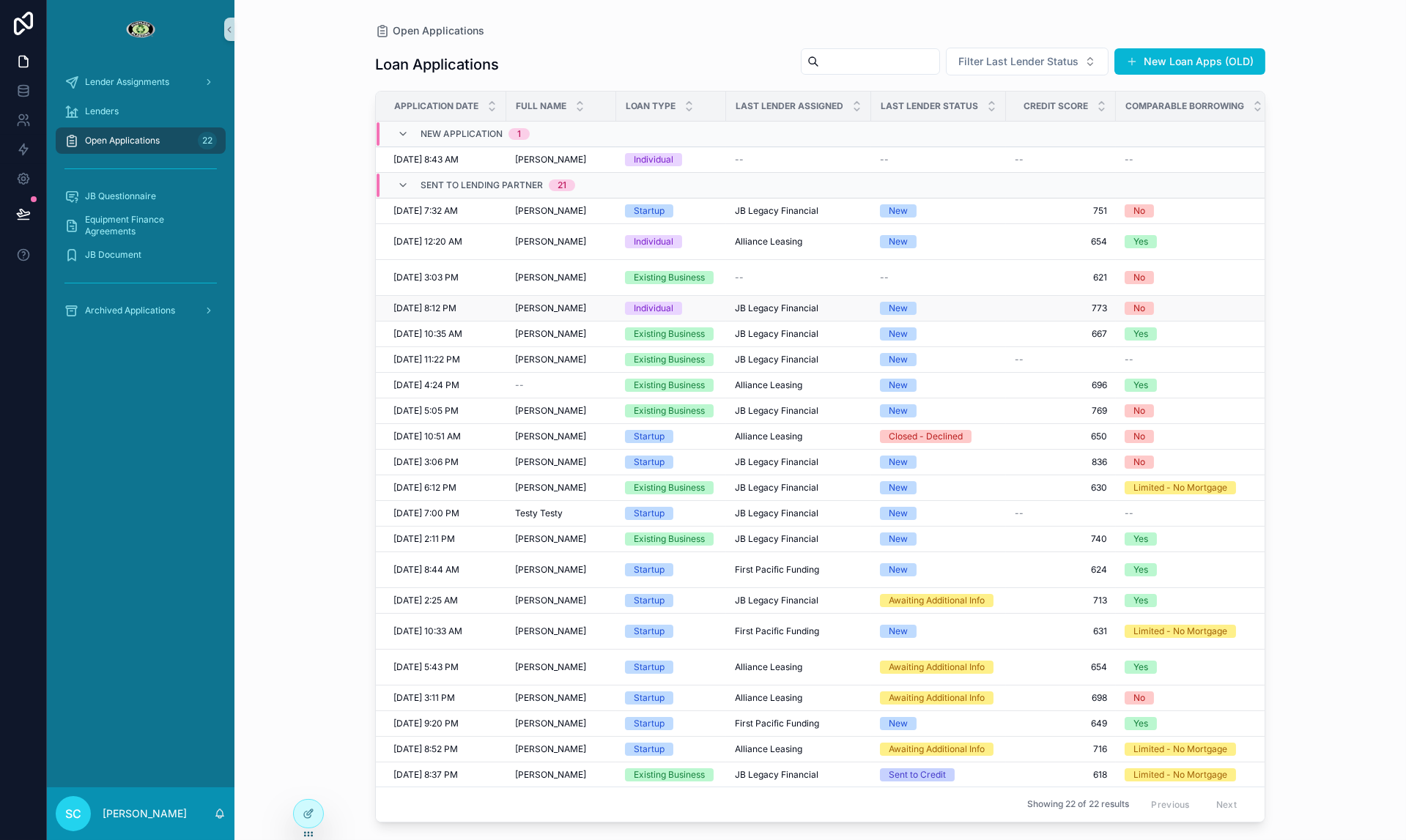
click at [673, 307] on div "Individual" at bounding box center [653, 308] width 40 height 13
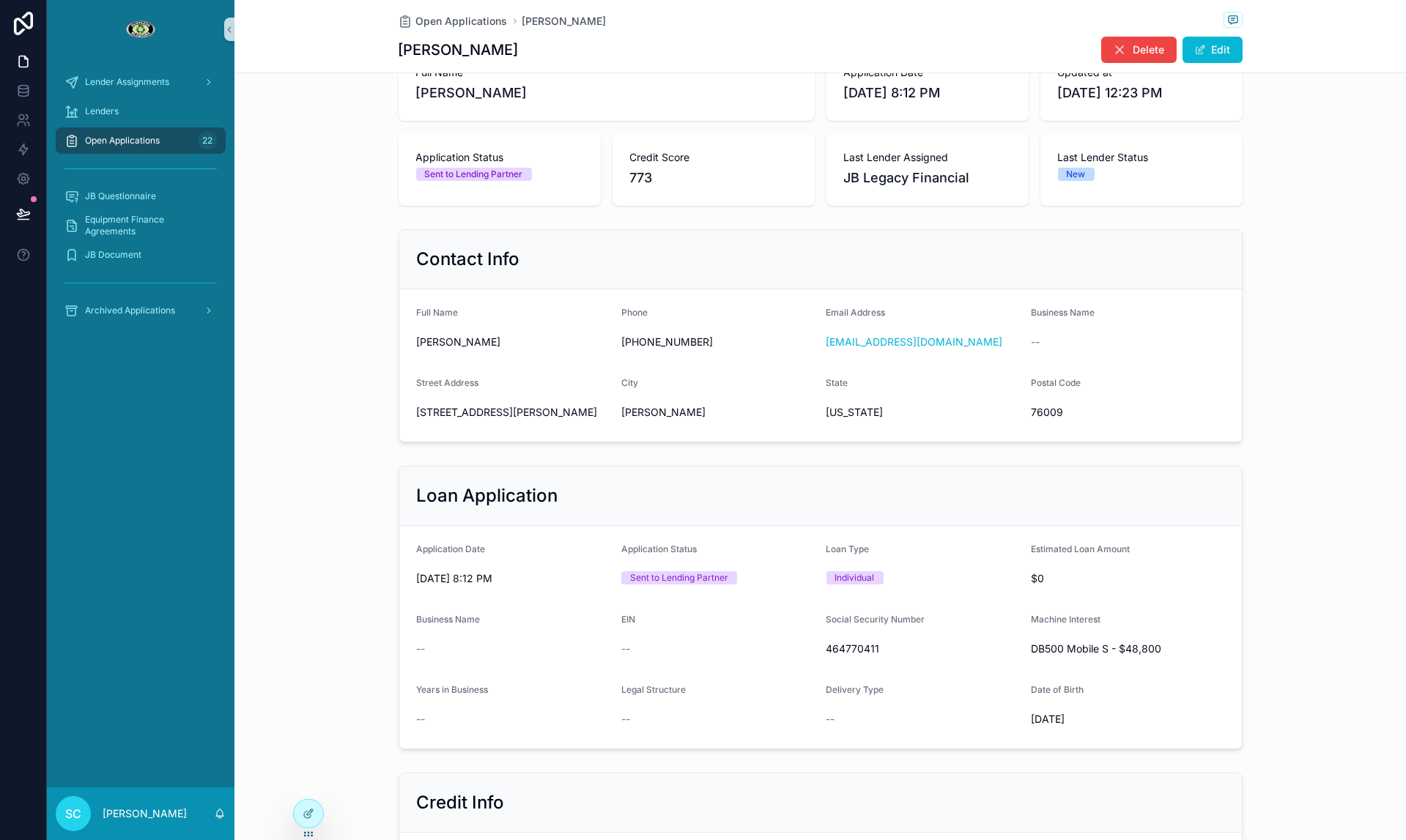
scroll to position [114, 0]
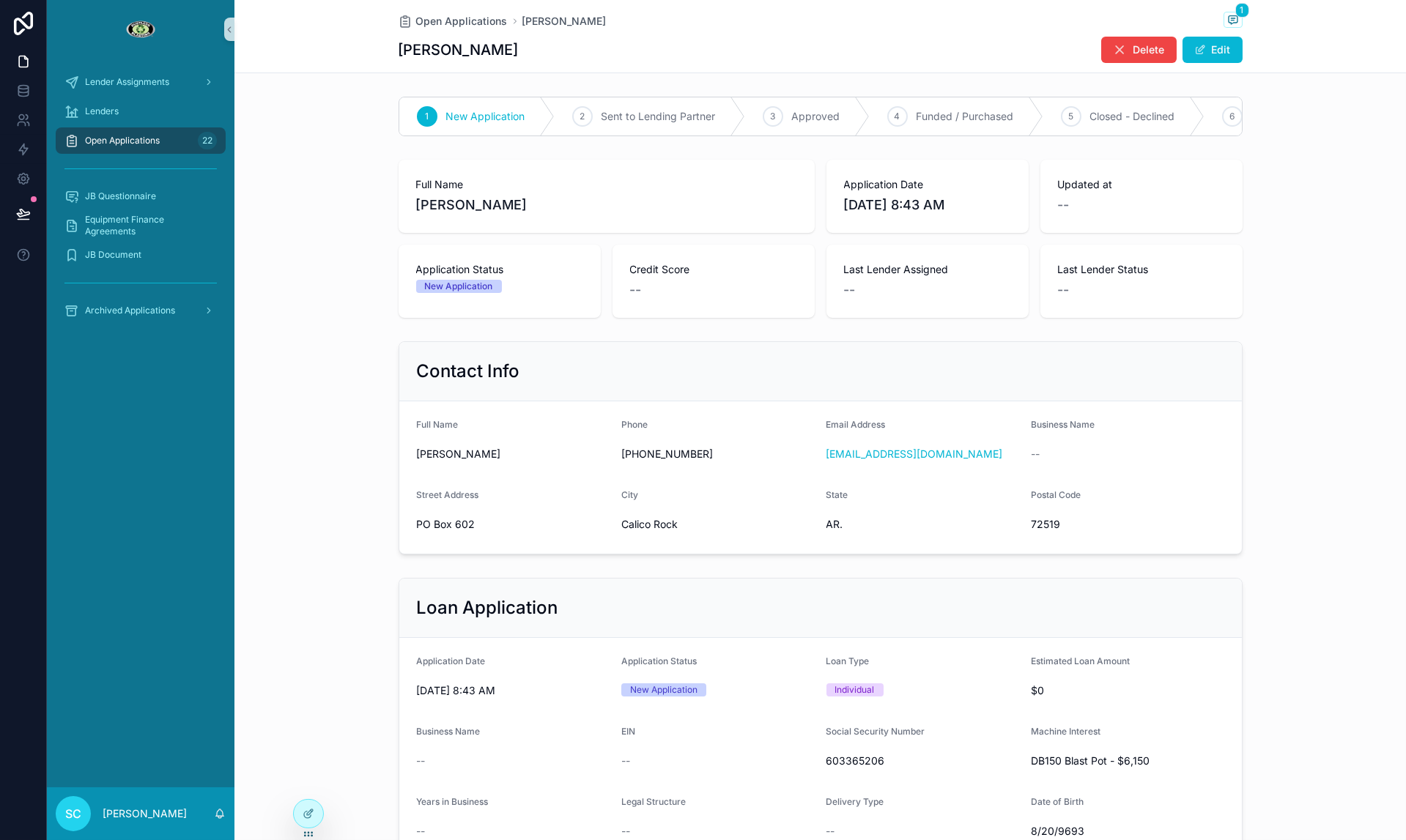
click at [182, 145] on div "Open Applications 22" at bounding box center [141, 140] width 153 height 23
